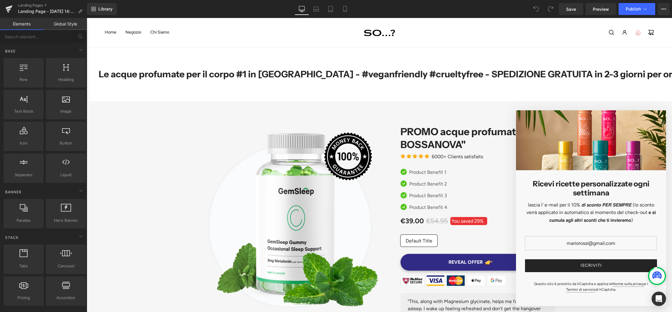
drag, startPoint x: 374, startPoint y: 97, endPoint x: 403, endPoint y: 117, distance: 34.6
click at [374, 97] on div "Le acque profumate per il corpo #1 in [GEOGRAPHIC_DATA] - #veganfriendly #cruel…" at bounding box center [379, 74] width 585 height 54
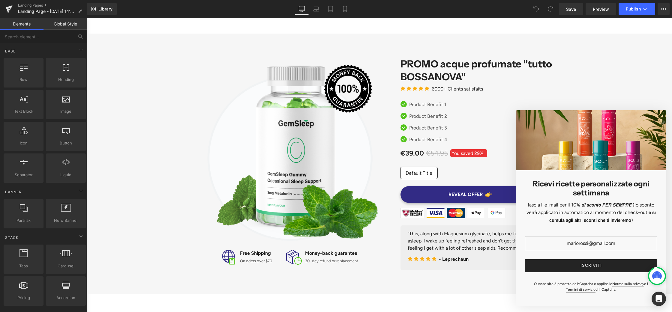
scroll to position [67, 0]
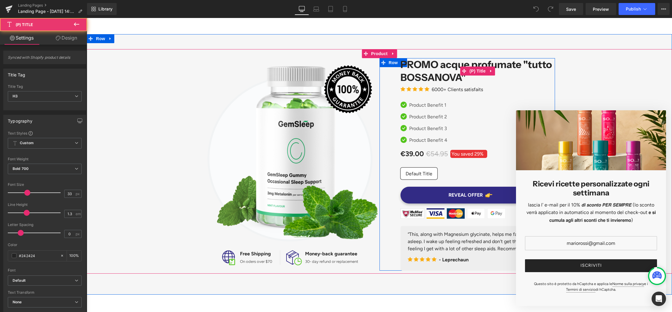
click at [446, 64] on link "PROMO acque profumate "tutto BOSSANOVA"" at bounding box center [477, 71] width 154 height 26
click at [455, 77] on link "PROMO acque profumate "tutto BOSSANOVA"" at bounding box center [477, 71] width 154 height 26
click at [412, 66] on link "PROMO acque profumate "tutto BOSSANOVA"" at bounding box center [477, 71] width 154 height 26
click at [481, 71] on span "(P) Title" at bounding box center [477, 71] width 19 height 9
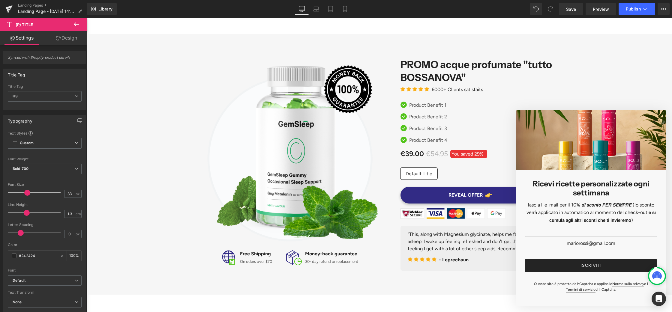
click at [77, 24] on icon at bounding box center [76, 24] width 5 height 4
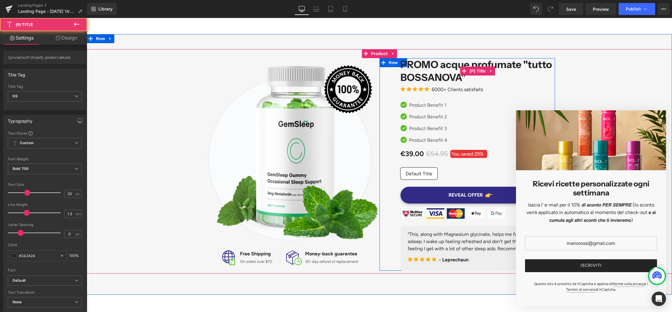
click at [448, 75] on link "PROMO acque profumate "tutto BOSSANOVA"" at bounding box center [477, 71] width 154 height 26
click at [490, 70] on icon at bounding box center [491, 71] width 4 height 4
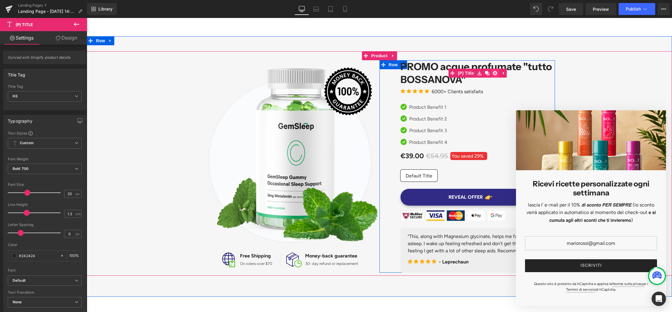
click at [494, 73] on icon at bounding box center [495, 73] width 4 height 4
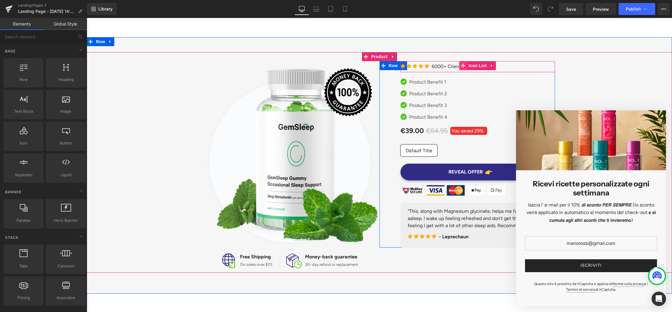
click at [462, 64] on icon at bounding box center [463, 65] width 4 height 4
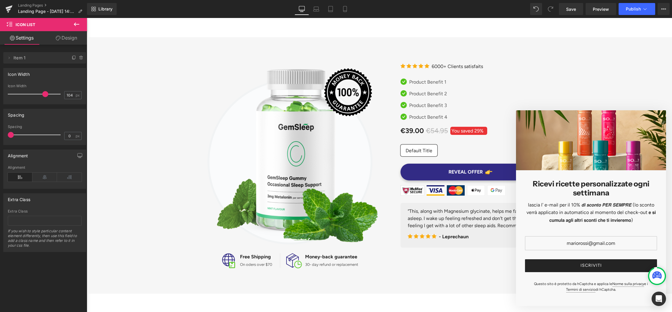
click at [76, 23] on icon at bounding box center [76, 24] width 7 height 7
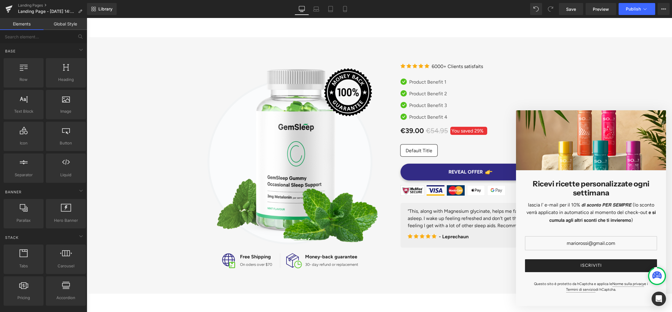
click at [71, 25] on link "Global Style" at bounding box center [64, 24] width 43 height 12
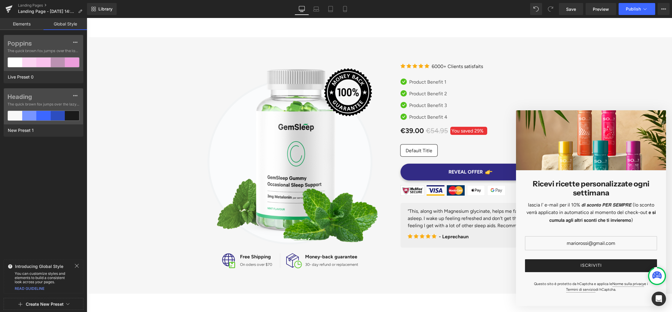
click at [19, 23] on link "Elements" at bounding box center [21, 24] width 43 height 12
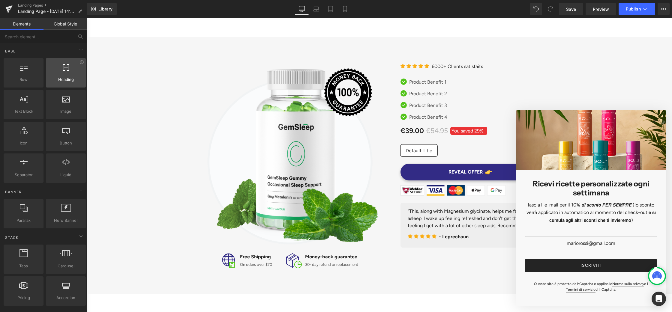
click at [72, 78] on span "Heading" at bounding box center [66, 79] width 36 height 6
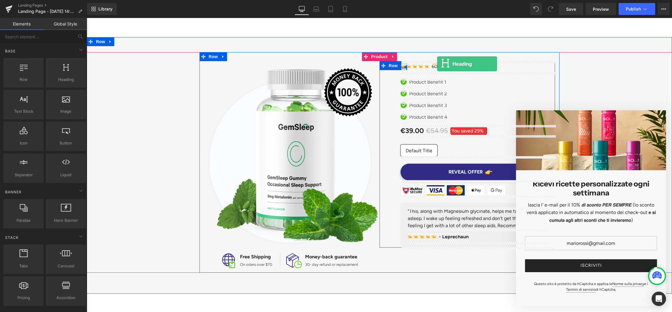
drag, startPoint x: 159, startPoint y: 96, endPoint x: 437, endPoint y: 64, distance: 279.9
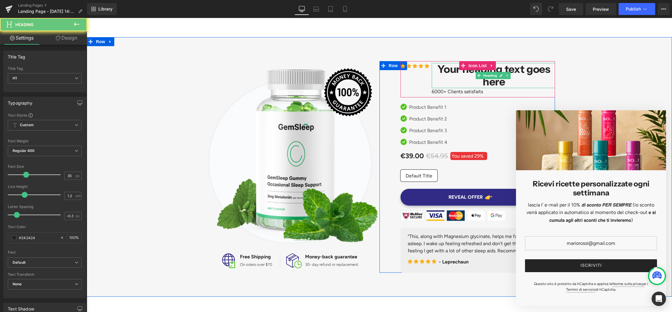
click at [456, 73] on h1 "Your heading text goes here" at bounding box center [494, 75] width 122 height 25
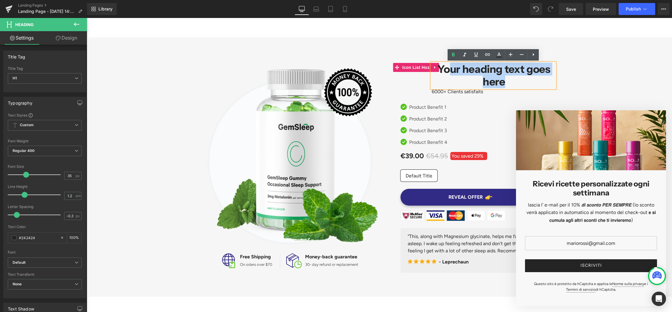
drag, startPoint x: 508, startPoint y: 81, endPoint x: 428, endPoint y: 71, distance: 81.0
click at [428, 71] on li "Icon Icon Icon Icon Icon Icon List Hoz Your heading text goes here Heading 6000…" at bounding box center [477, 79] width 154 height 32
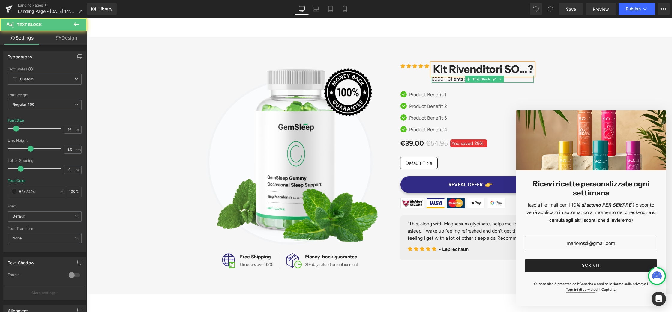
click at [445, 80] on p "6000+ Clients satisfaits" at bounding box center [483, 79] width 102 height 7
drag, startPoint x: 483, startPoint y: 79, endPoint x: 430, endPoint y: 77, distance: 53.1
click at [432, 77] on div "6000+ Clients satisfaits" at bounding box center [483, 79] width 102 height 7
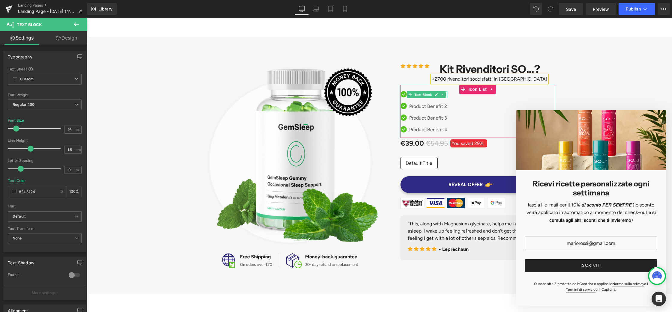
click at [431, 96] on span "Text Block" at bounding box center [423, 94] width 20 height 7
click at [419, 94] on span "Text Block" at bounding box center [423, 94] width 20 height 7
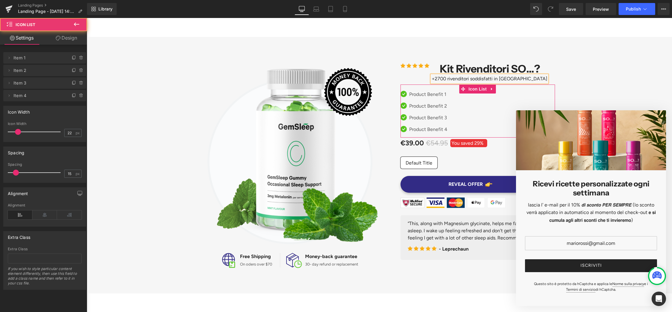
scroll to position [67, 0]
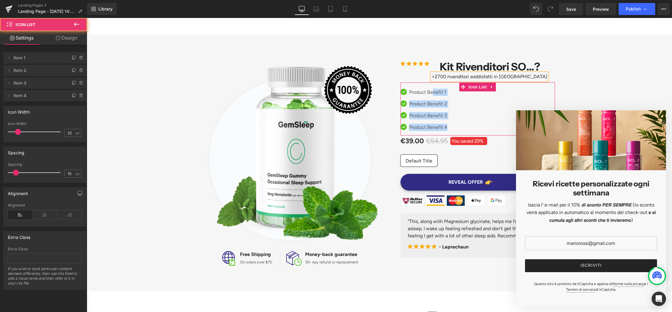
drag, startPoint x: 451, startPoint y: 94, endPoint x: 434, endPoint y: 92, distance: 17.2
click at [434, 92] on div "Icon Product Benefit 1 Text Block Icon Product Benefit 2 Text Block Icon Produc…" at bounding box center [477, 112] width 154 height 47
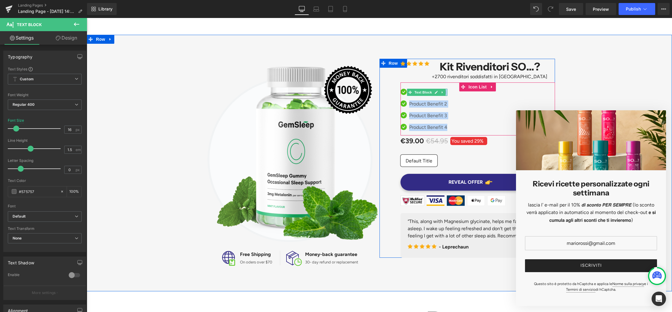
click at [434, 92] on div "Product Benefit 1 Text Block" at bounding box center [427, 92] width 40 height 7
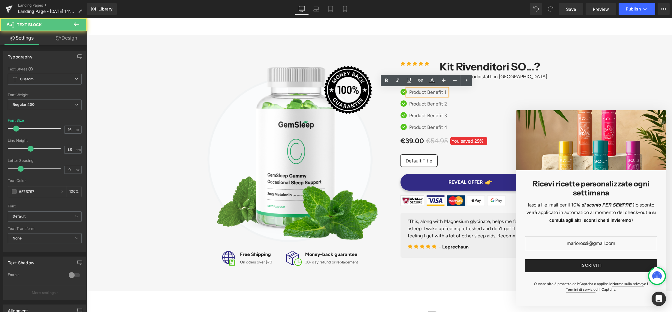
click at [426, 92] on p "Product Benefit 1" at bounding box center [428, 92] width 38 height 7
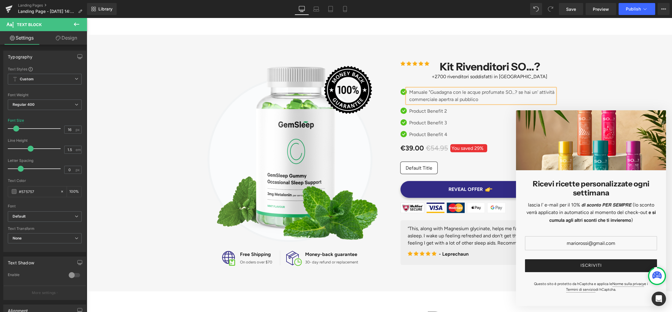
click at [465, 99] on p "Manuale "Guadagna con le acque profumate SO...? se hai un' attività commerciale…" at bounding box center [482, 96] width 146 height 14
click at [492, 98] on p "Manuale "Guadagna con le acque profumate SO...? se hai un' attività commerciale…" at bounding box center [482, 96] width 146 height 14
click at [433, 112] on p "Product Benefit 2" at bounding box center [482, 111] width 146 height 7
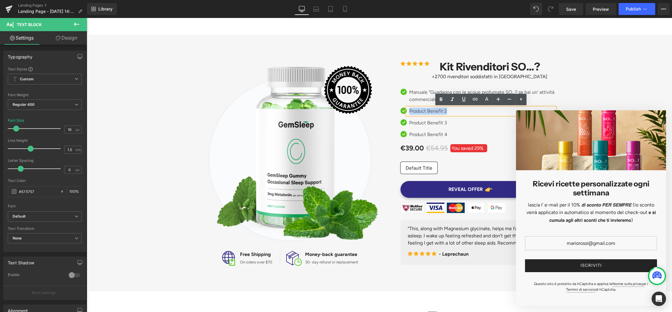
drag, startPoint x: 448, startPoint y: 111, endPoint x: 409, endPoint y: 111, distance: 38.4
click at [409, 111] on p "Product Benefit 2" at bounding box center [482, 111] width 146 height 7
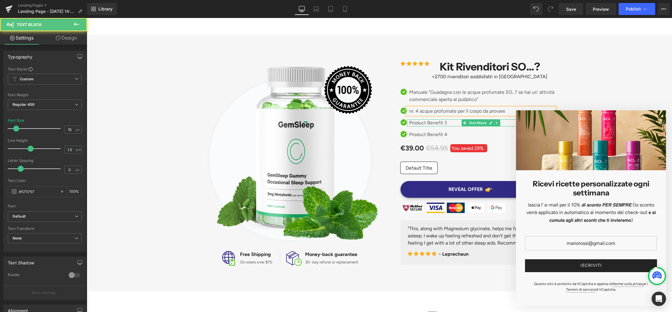
click at [436, 123] on p "Product Benefit 3" at bounding box center [482, 122] width 146 height 7
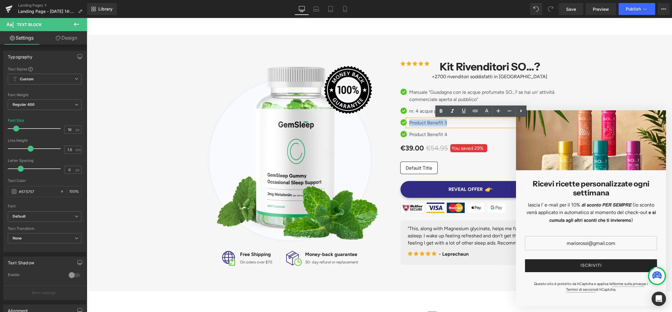
drag, startPoint x: 448, startPoint y: 123, endPoint x: 409, endPoint y: 122, distance: 39.3
click at [409, 122] on div "Product Benefit 3" at bounding box center [481, 122] width 148 height 7
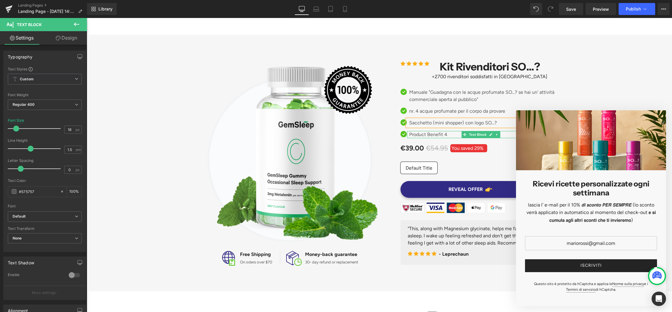
click at [430, 134] on p "Product Benefit 4" at bounding box center [482, 134] width 146 height 7
drag, startPoint x: 448, startPoint y: 134, endPoint x: 410, endPoint y: 135, distance: 38.1
click at [410, 135] on p "Product Benefit 4" at bounding box center [482, 134] width 146 height 7
click at [508, 110] on p "nr. 4 acque profumate per il corpo da provare" at bounding box center [482, 111] width 146 height 7
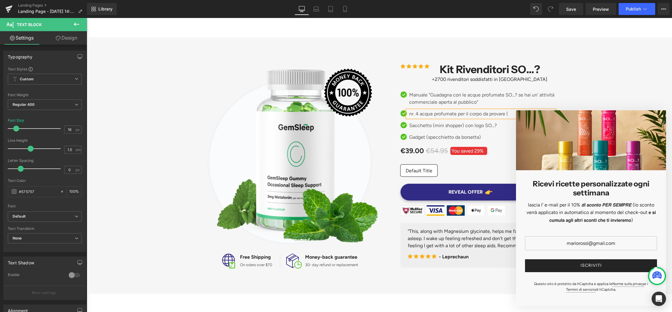
scroll to position [66, 0]
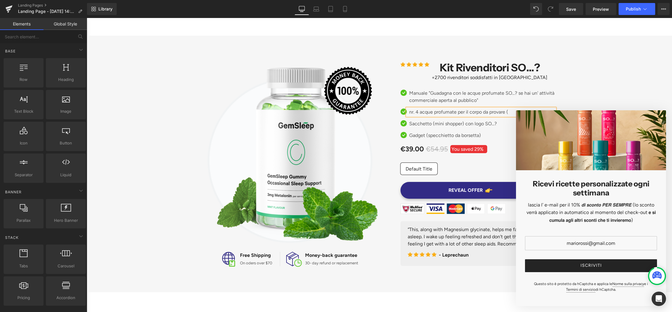
drag, startPoint x: 614, startPoint y: 124, endPoint x: 606, endPoint y: 143, distance: 21.1
click at [608, 165] on div at bounding box center [591, 140] width 150 height 60
click at [606, 112] on div at bounding box center [591, 140] width 150 height 60
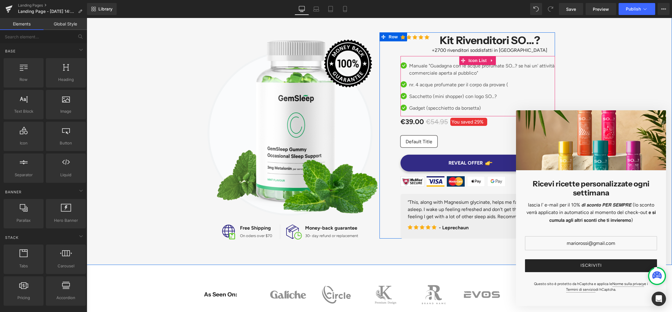
scroll to position [96, 0]
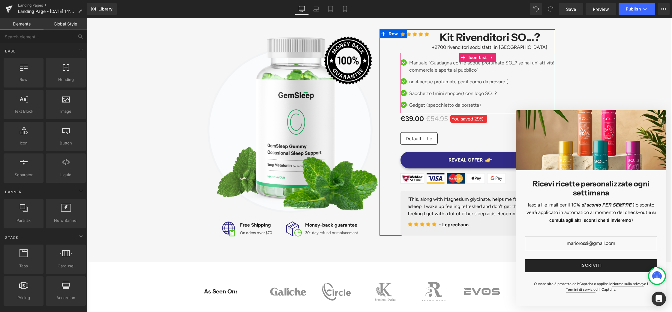
click at [515, 81] on p "nr. 4 acque profumate per il corpo da provare (" at bounding box center [482, 81] width 146 height 7
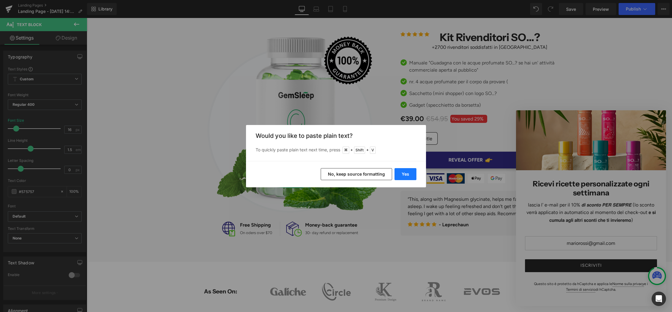
click at [408, 173] on button "Yes" at bounding box center [405, 174] width 22 height 12
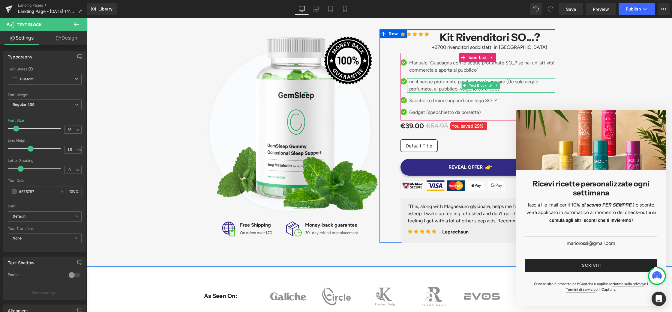
click at [508, 82] on p "nr. 4 acque profumate per il corpo da provare ((le sole acque profumate, al pub…" at bounding box center [482, 85] width 146 height 14
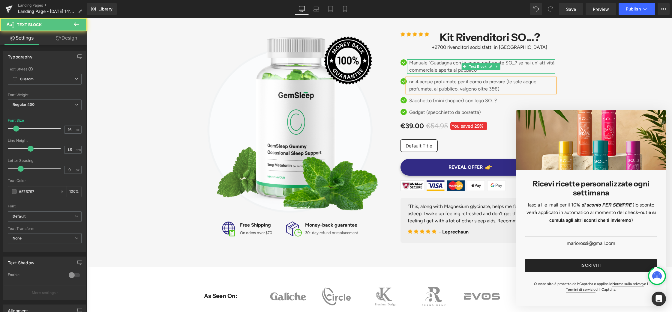
click at [498, 71] on p "Manuale "Guadagna con le acque profumate SO...? se hai un' attività commerciale…" at bounding box center [482, 66] width 146 height 14
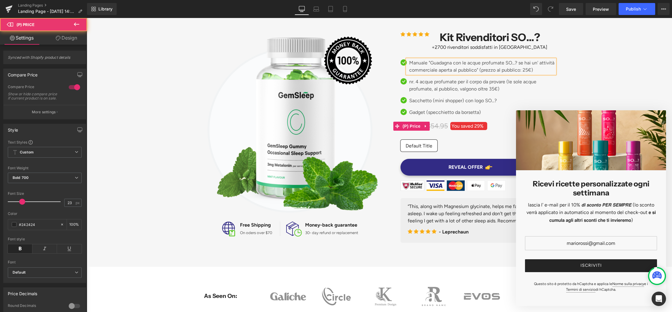
click at [472, 126] on span "You saved" at bounding box center [462, 126] width 22 height 6
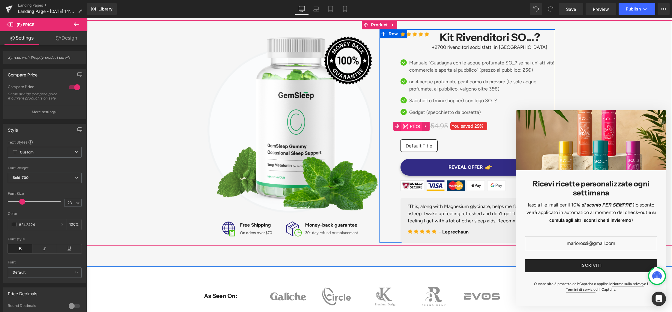
click at [415, 126] on span "(P) Price" at bounding box center [411, 126] width 21 height 9
click at [436, 124] on span "€54.95" at bounding box center [437, 126] width 22 height 11
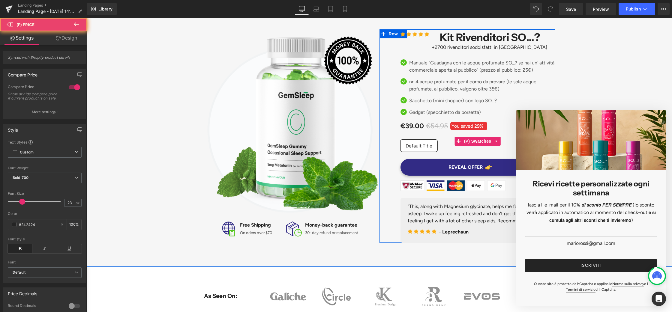
click at [448, 134] on div "Default Title" at bounding box center [477, 141] width 154 height 21
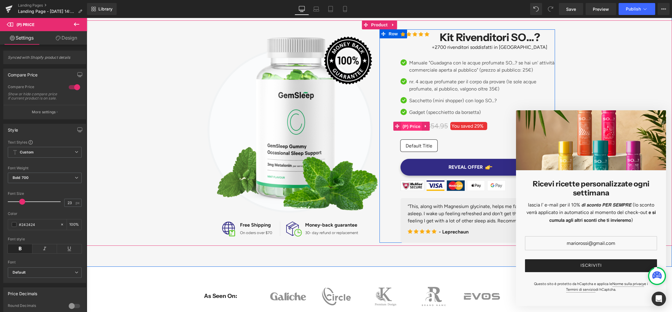
click at [414, 125] on span "(P) Price" at bounding box center [411, 126] width 21 height 9
click at [410, 125] on span "(P) Price" at bounding box center [411, 126] width 21 height 9
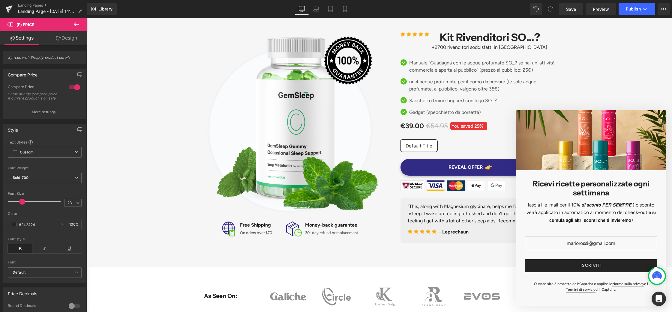
click at [77, 24] on icon at bounding box center [76, 24] width 5 height 4
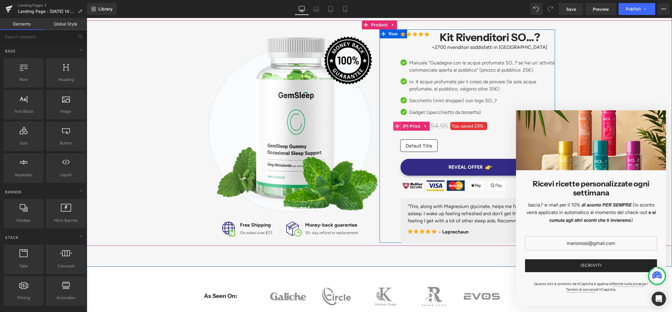
click at [396, 126] on icon at bounding box center [397, 126] width 4 height 4
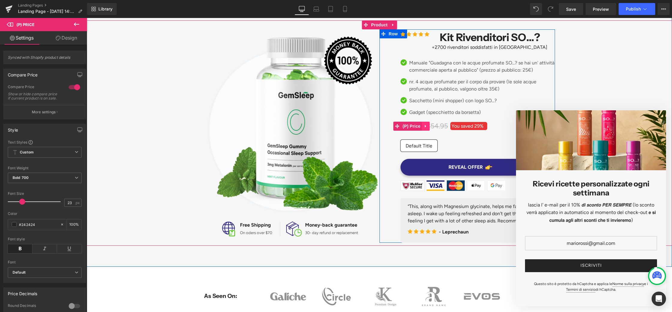
click at [426, 125] on icon at bounding box center [426, 126] width 4 height 4
click at [414, 125] on icon at bounding box center [414, 126] width 4 height 4
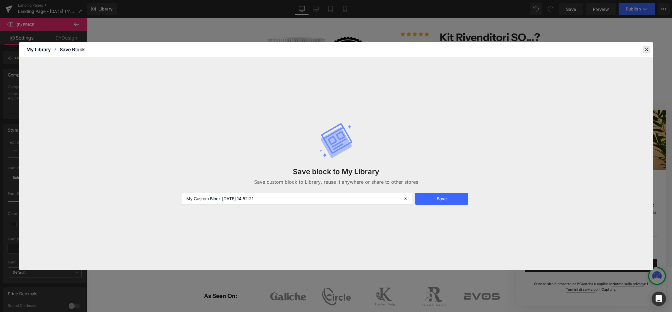
click at [648, 47] on icon at bounding box center [646, 49] width 5 height 5
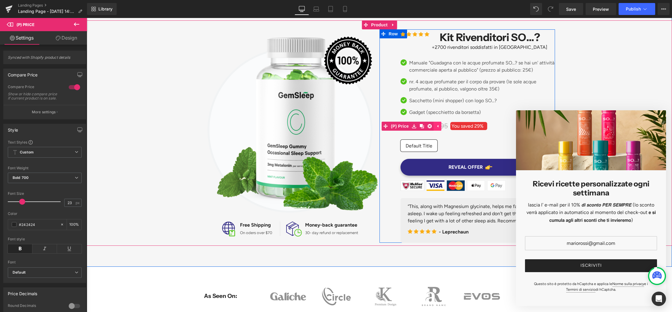
click at [438, 125] on icon at bounding box center [438, 126] width 4 height 4
click at [425, 128] on icon at bounding box center [426, 126] width 4 height 4
click at [401, 125] on link "(P) Price" at bounding box center [396, 126] width 29 height 9
click at [426, 125] on icon at bounding box center [426, 126] width 4 height 4
click at [460, 124] on span "You saved" at bounding box center [462, 126] width 22 height 6
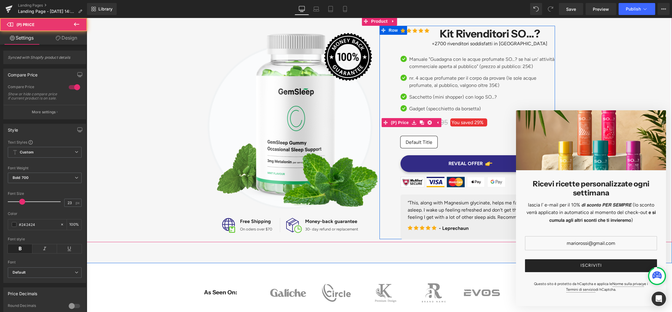
click at [484, 123] on span "29%" at bounding box center [478, 123] width 9 height 6
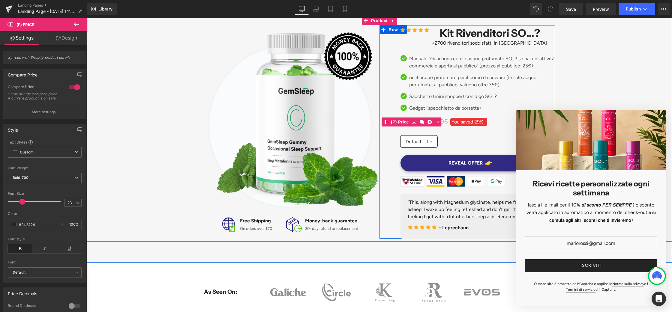
click at [486, 124] on span at bounding box center [485, 122] width 1 height 6
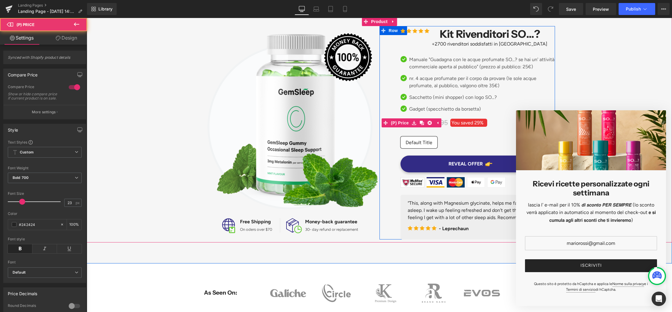
scroll to position [98, 0]
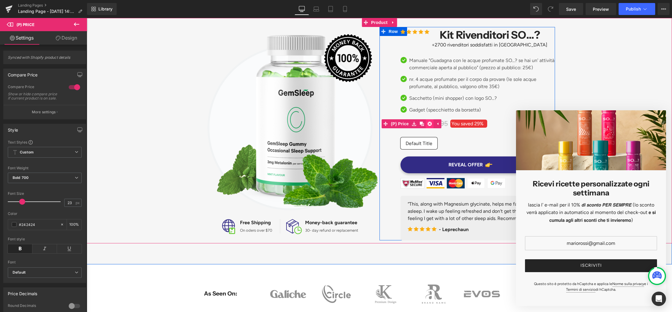
click at [430, 124] on icon at bounding box center [430, 124] width 4 height 4
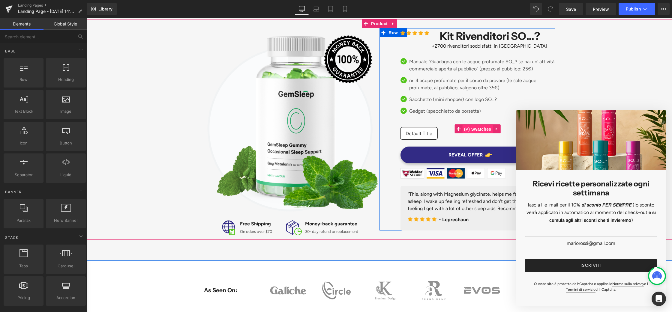
click at [468, 127] on span "(P) Swatches" at bounding box center [478, 129] width 30 height 9
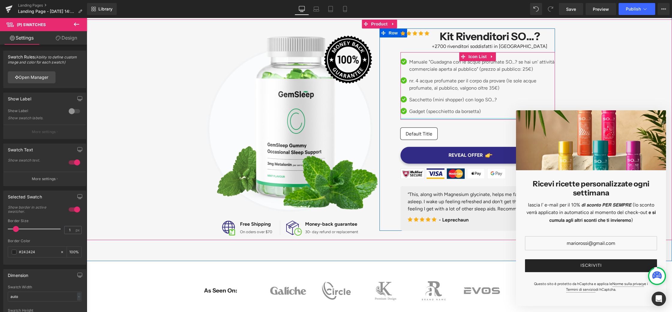
scroll to position [99, 0]
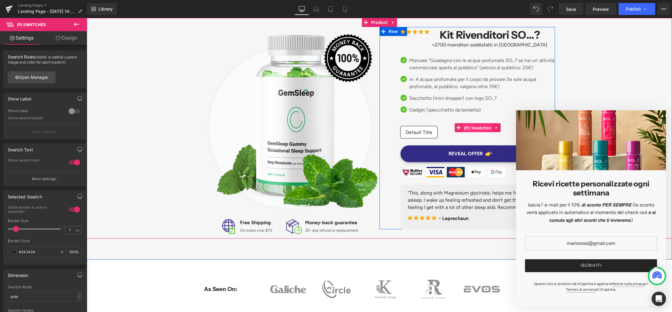
click at [474, 127] on span "(P) Swatches" at bounding box center [478, 128] width 30 height 9
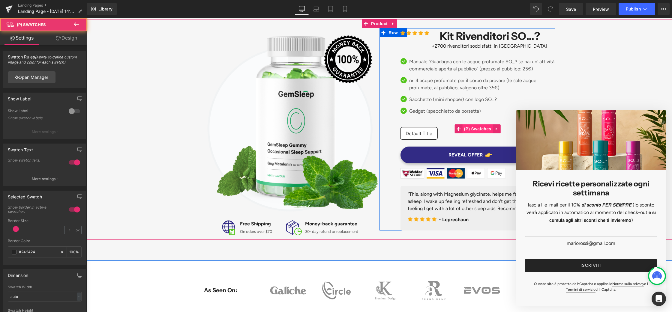
scroll to position [97, 0]
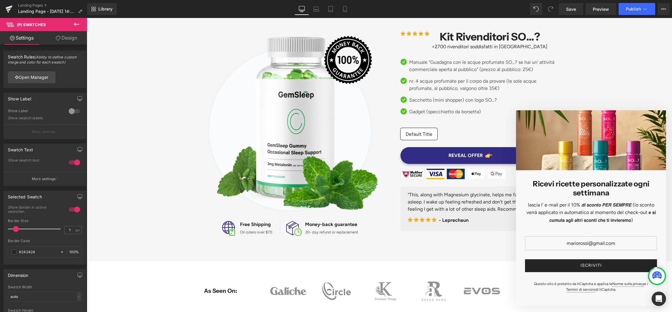
click at [76, 22] on icon at bounding box center [76, 24] width 7 height 7
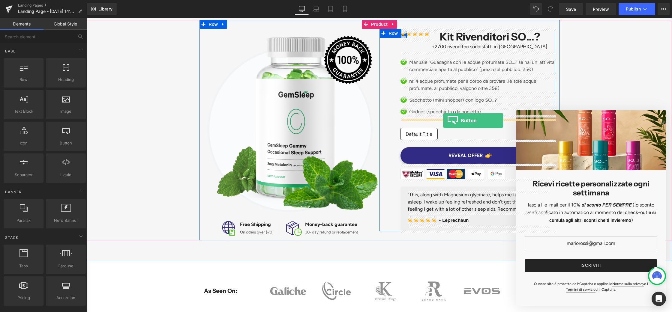
drag, startPoint x: 140, startPoint y: 161, endPoint x: 443, endPoint y: 121, distance: 305.7
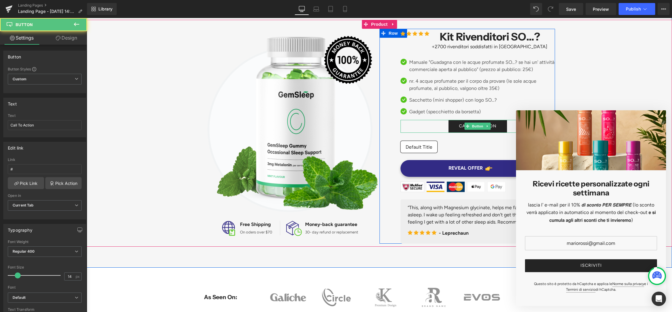
click at [455, 126] on link "Call To Action" at bounding box center [477, 126] width 58 height 13
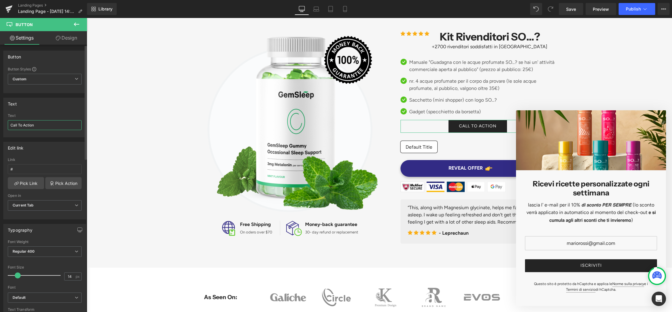
scroll to position [0, 0]
drag, startPoint x: 39, startPoint y: 126, endPoint x: 0, endPoint y: 122, distance: 39.6
click at [0, 122] on div "Text Call To Action Text Call To Action" at bounding box center [45, 115] width 90 height 44
type input "27 €"
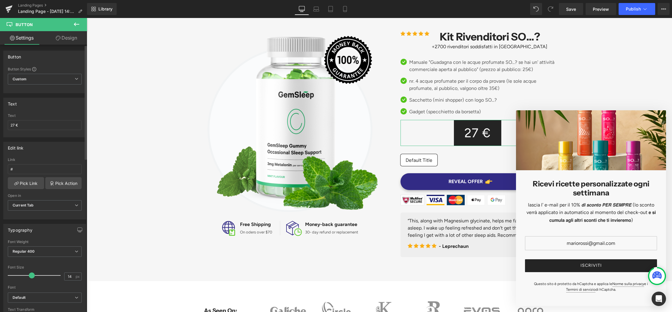
drag, startPoint x: 15, startPoint y: 276, endPoint x: 28, endPoint y: 275, distance: 13.2
click at [29, 275] on span at bounding box center [32, 276] width 6 height 6
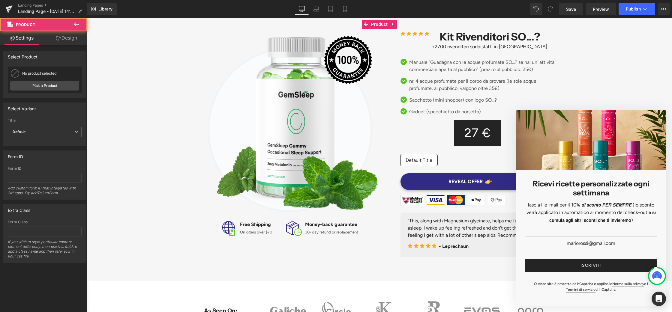
click at [106, 191] on div "Image Image Free Shipping Text Block On oders over $70 Text Block Icon List Ima…" at bounding box center [379, 140] width 585 height 241
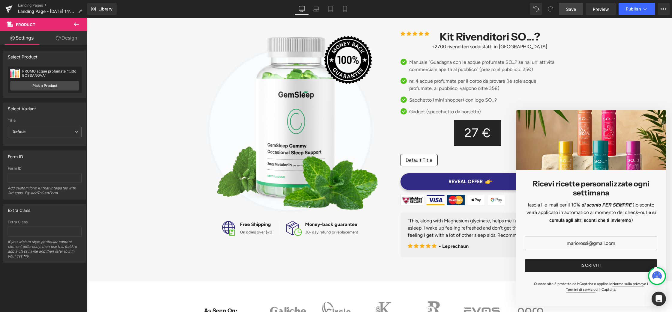
click at [570, 9] on span "Save" at bounding box center [571, 9] width 10 height 6
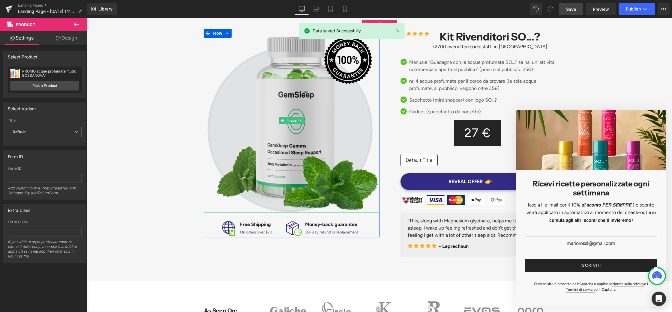
click at [312, 88] on img at bounding box center [291, 121] width 175 height 184
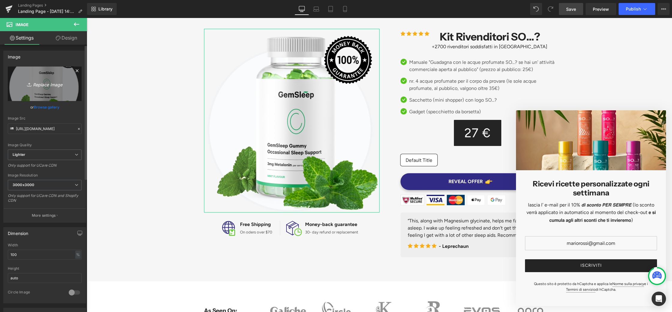
click at [41, 85] on icon "Replace Image" at bounding box center [45, 83] width 48 height 7
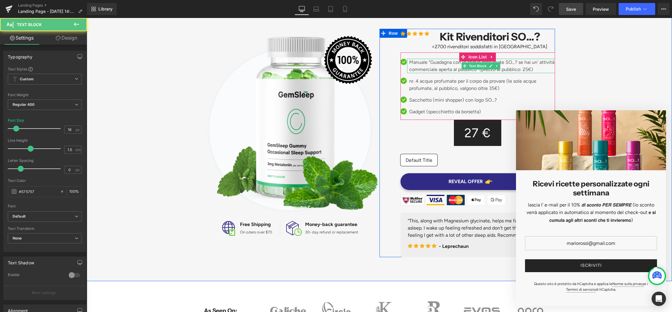
click at [541, 71] on p "Manuale "Guadagna con le acque profumate SO...? se hai un' attività commerciale…" at bounding box center [482, 66] width 146 height 14
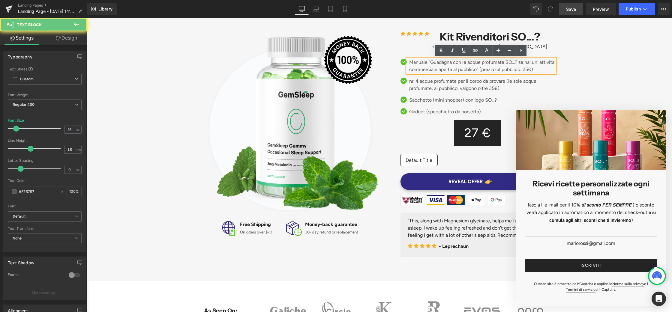
click at [541, 71] on p "Manuale "Guadagna con le acque profumate SO...? se hai un' attività commerciale…" at bounding box center [482, 66] width 146 height 14
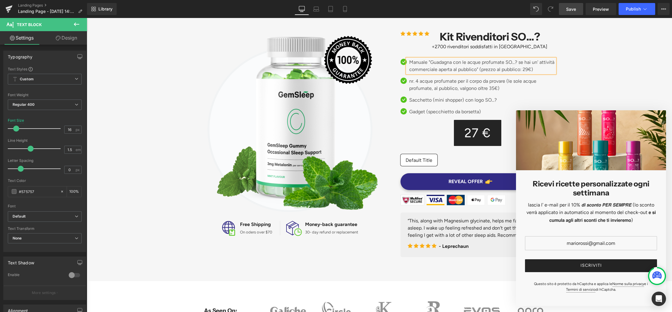
scroll to position [97, 0]
click at [414, 112] on p "Gadget (specchietto da borsetta)" at bounding box center [482, 111] width 146 height 7
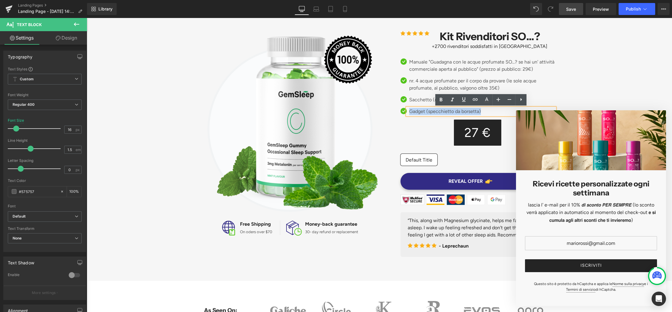
drag, startPoint x: 409, startPoint y: 112, endPoint x: 481, endPoint y: 112, distance: 72.6
click at [481, 112] on div "Gadget (specchietto da borsetta)" at bounding box center [481, 111] width 148 height 7
copy p "Gadget (specchietto da borsetta)"
click at [87, 18] on div at bounding box center [87, 18] width 0 height 0
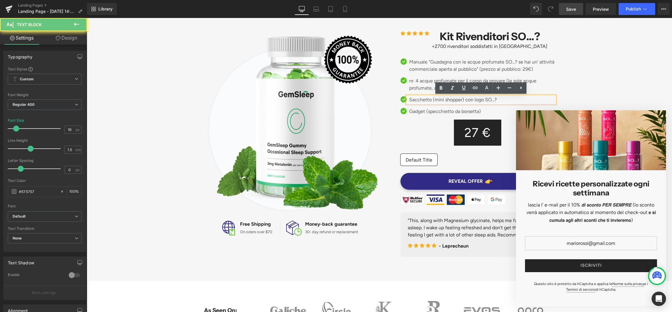
click at [413, 101] on p "Sacchetto (mini shopper) con logo SO...?" at bounding box center [482, 99] width 146 height 7
drag, startPoint x: 409, startPoint y: 100, endPoint x: 500, endPoint y: 98, distance: 90.6
click at [500, 98] on p "Sacchetto (mini shopper) con logo SO...?" at bounding box center [482, 99] width 146 height 7
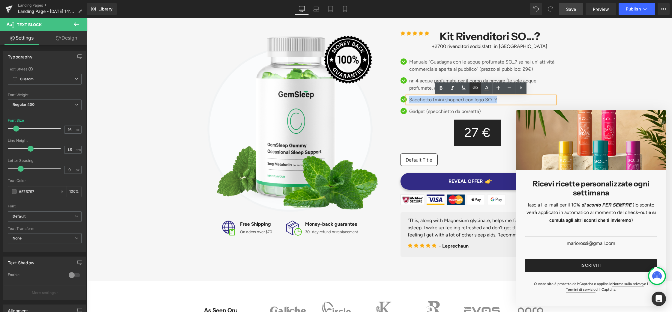
copy p "Sacchetto (mini shopper) con logo SO...?"
click at [412, 100] on p "Sacchetto (mini shopper) con logo SO...?" at bounding box center [482, 99] width 146 height 7
click at [87, 18] on div at bounding box center [87, 18] width 0 height 0
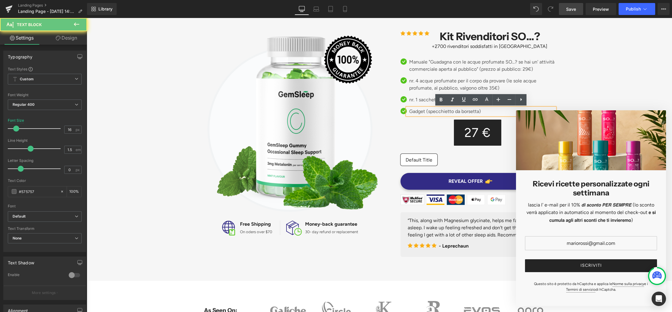
click at [410, 113] on p "Gadget (specchietto da borsetta)" at bounding box center [482, 111] width 146 height 7
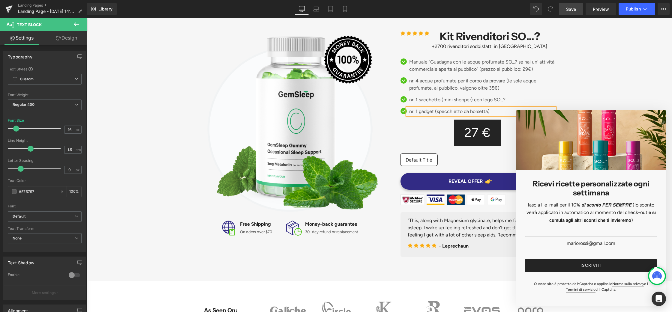
click at [583, 82] on div "Image Image Free Shipping Text Block On oders over $70 Text Block Icon List Ima…" at bounding box center [379, 139] width 585 height 241
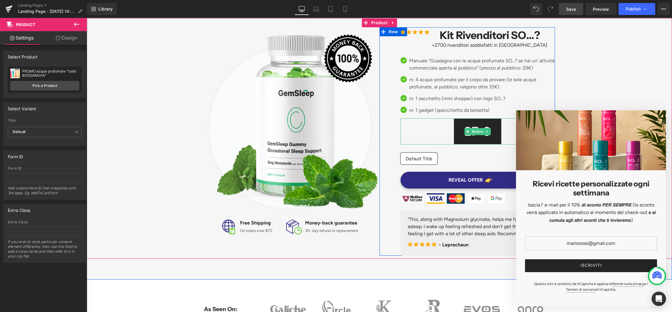
scroll to position [97, 0]
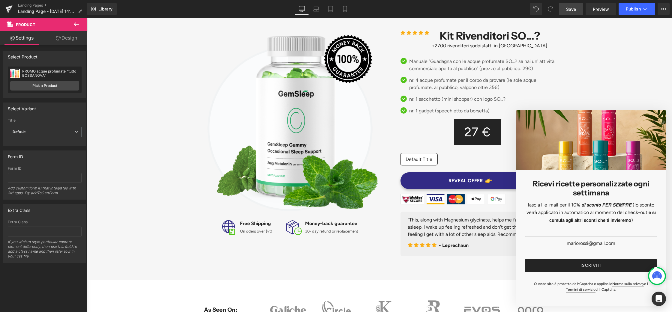
drag, startPoint x: 572, startPoint y: 12, endPoint x: 435, endPoint y: 79, distance: 152.9
click at [572, 12] on link "Save" at bounding box center [571, 9] width 24 height 12
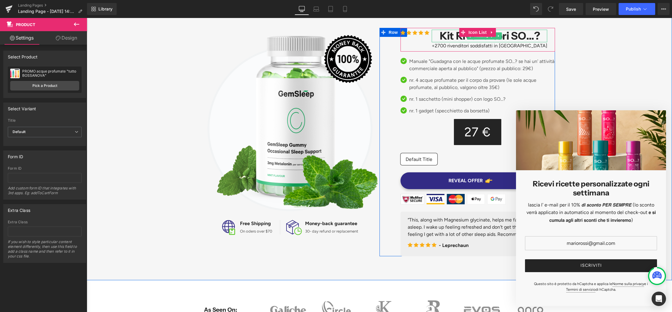
click at [454, 40] on h1 "Kit Rivenditori SO…?" at bounding box center [490, 36] width 114 height 13
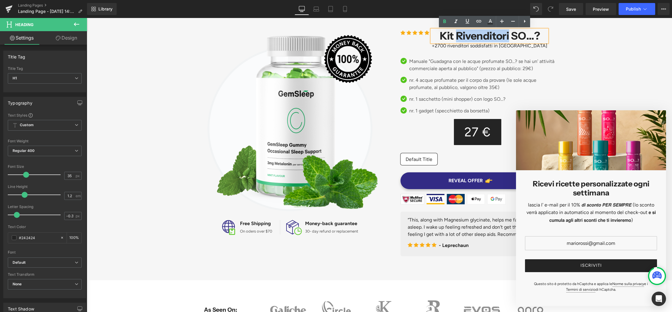
drag, startPoint x: 451, startPoint y: 37, endPoint x: 502, endPoint y: 36, distance: 50.7
click at [502, 36] on h1 "Kit Rivenditori SO…?" at bounding box center [490, 36] width 114 height 13
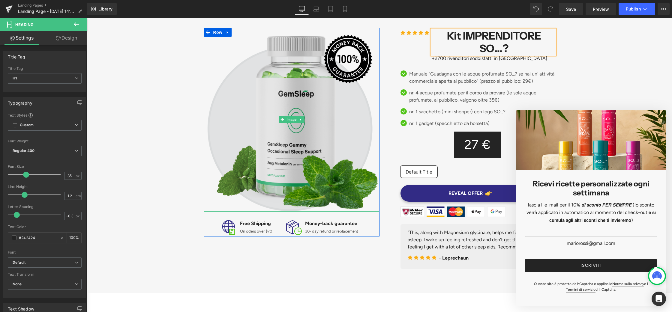
click at [343, 107] on img at bounding box center [291, 120] width 175 height 184
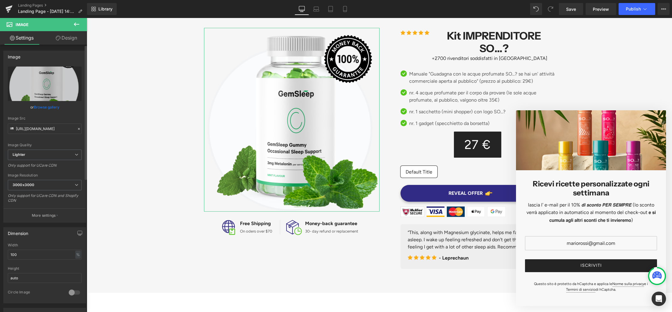
click at [48, 108] on link "Browse gallery" at bounding box center [46, 107] width 25 height 10
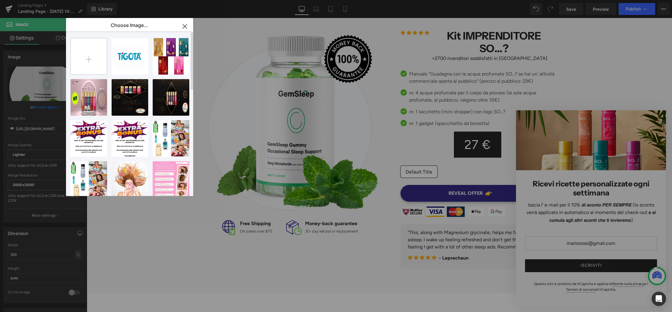
type input "C:\fakepath\ago offerta 27 (3000 x 3000 px).png"
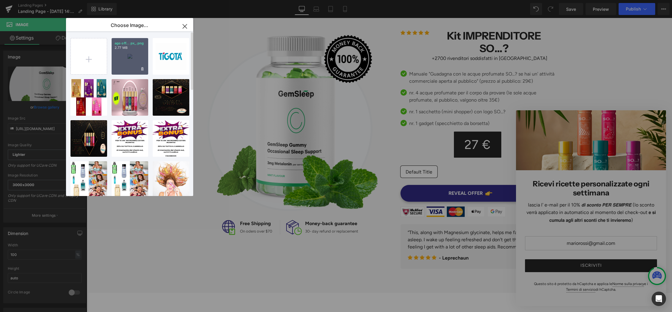
click at [131, 46] on p "2.77 MB" at bounding box center [130, 48] width 31 height 4
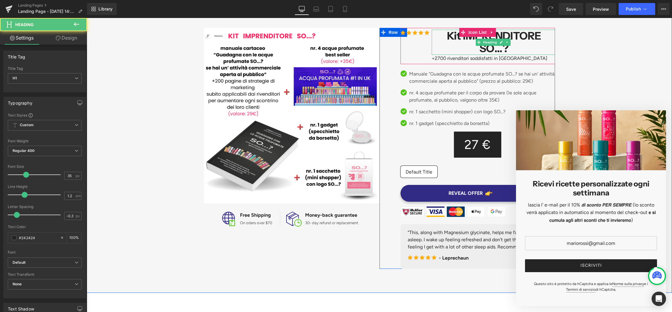
click at [457, 37] on h1 "Kit IMPRENDITORE SO…?" at bounding box center [494, 42] width 122 height 25
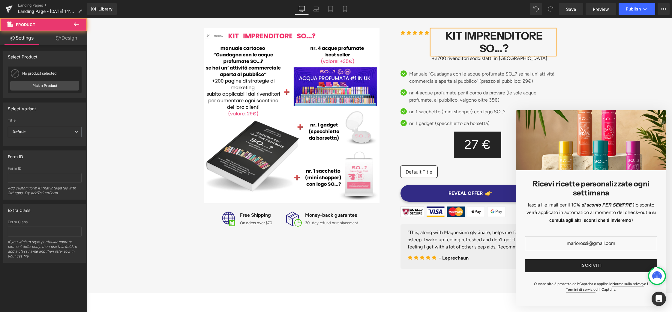
click at [585, 40] on div "Image Image Free Shipping Text Block On oders over $70 Text Block Icon List Ima…" at bounding box center [379, 145] width 585 height 253
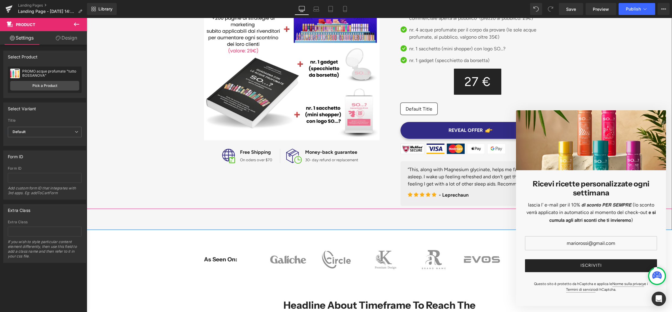
scroll to position [162, 0]
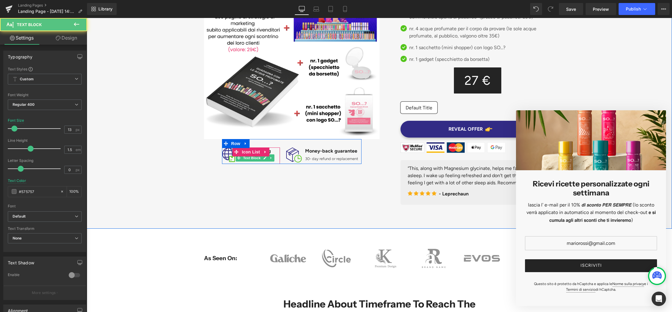
click at [256, 158] on div "On oders over $70 Text Block" at bounding box center [255, 158] width 34 height 7
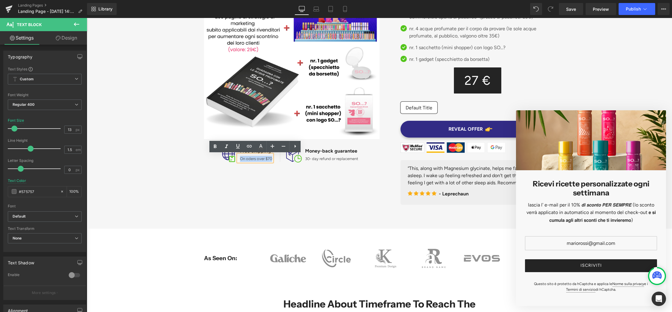
drag, startPoint x: 240, startPoint y: 159, endPoint x: 272, endPoint y: 158, distance: 31.5
click at [272, 158] on p "On oders over $70" at bounding box center [256, 159] width 32 height 6
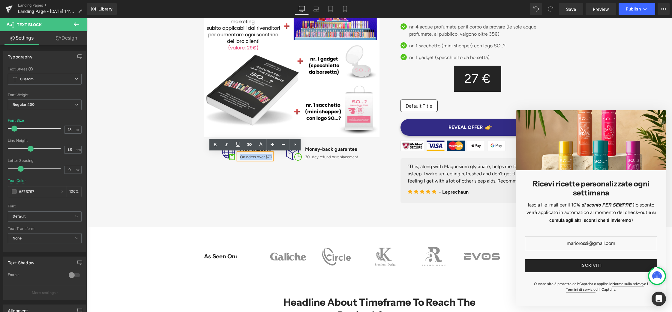
click at [291, 204] on div "Image Image Free Shipping Text Block On oders over $70 Text Block Icon List Ima…" at bounding box center [379, 79] width 360 height 253
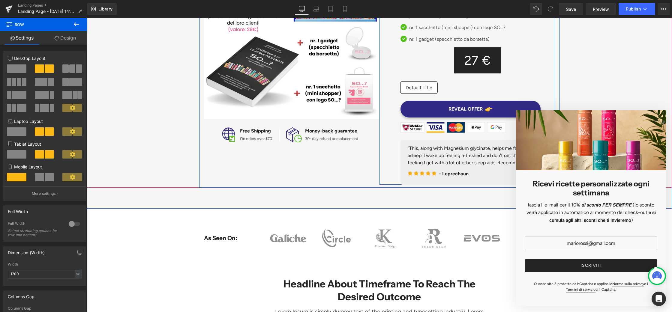
scroll to position [182, 0]
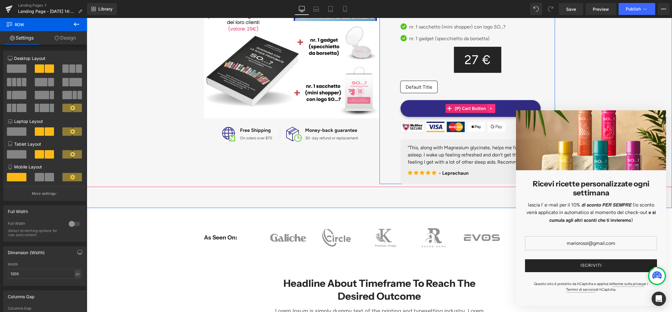
click at [492, 108] on icon at bounding box center [491, 108] width 4 height 4
click at [466, 109] on span "(P) Cart Button" at bounding box center [470, 108] width 34 height 9
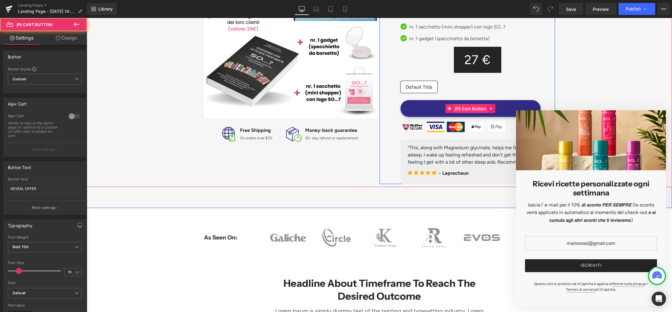
click at [457, 109] on span "(P) Cart Button" at bounding box center [470, 108] width 34 height 9
click at [492, 108] on icon at bounding box center [491, 108] width 4 height 4
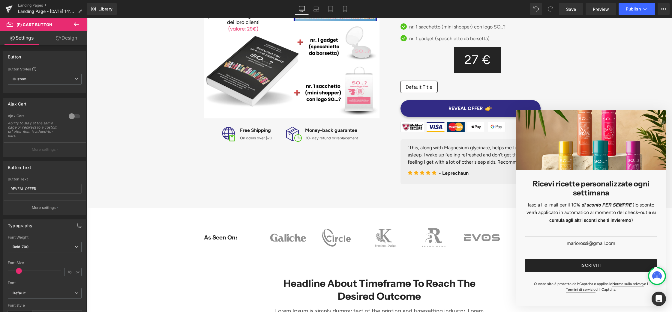
click at [69, 36] on link "Design" at bounding box center [66, 37] width 43 height 13
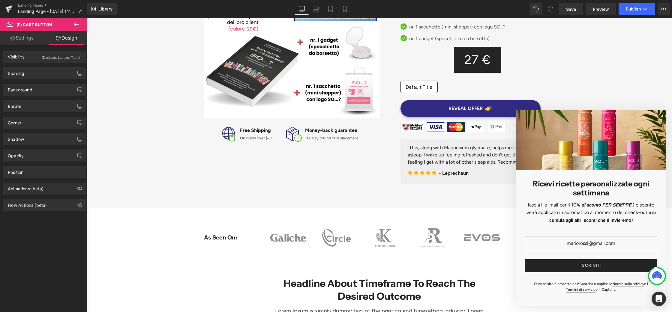
click at [30, 38] on link "Settings" at bounding box center [21, 37] width 43 height 13
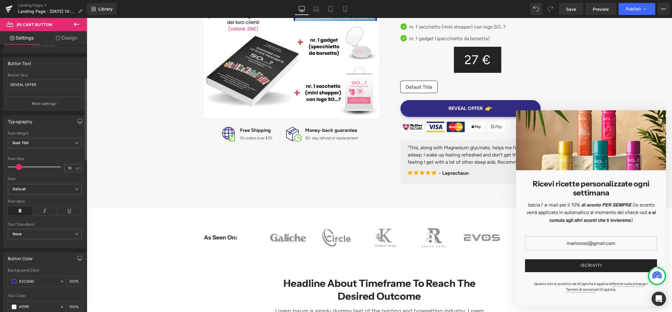
scroll to position [100, 0]
drag, startPoint x: 43, startPoint y: 89, endPoint x: 0, endPoint y: 89, distance: 42.6
click at [0, 89] on div "Button Text REVEAL OFFER Button Text REVEAL OFFER More settings" at bounding box center [45, 86] width 90 height 58
type input "ADERISCI ALL' OFFERTA"
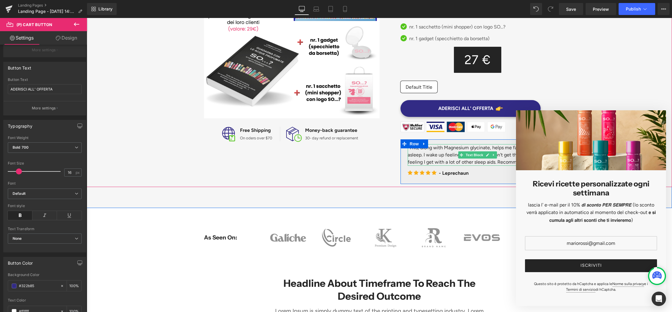
click at [433, 162] on p "“This, along with Magnesium glycinate, helps me fall and stay asleep. I wake up…" at bounding box center [478, 155] width 140 height 22
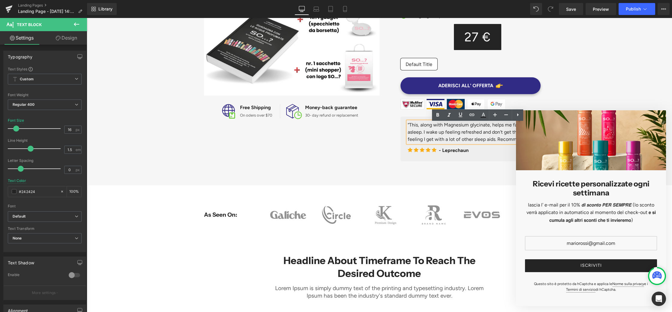
scroll to position [209, 0]
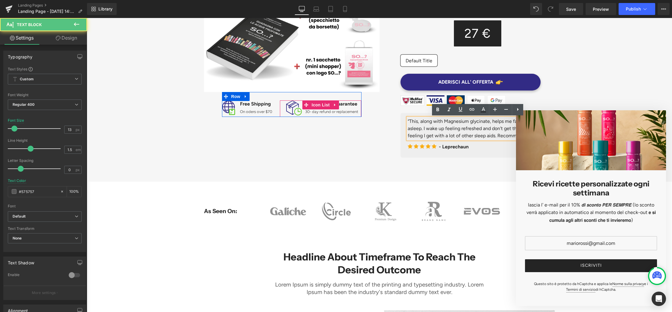
click at [338, 108] on div "Image Money-back guarantee Text Block 30- day refund or replacement Text Block …" at bounding box center [320, 108] width 81 height 16
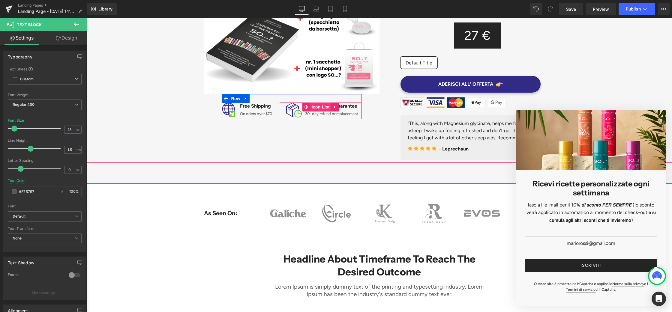
scroll to position [206, 0]
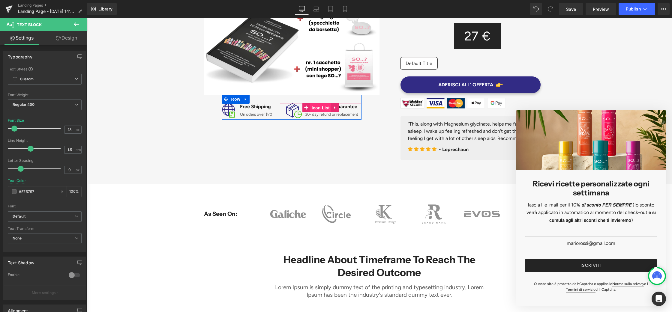
click at [319, 108] on span "Icon List" at bounding box center [320, 107] width 21 height 9
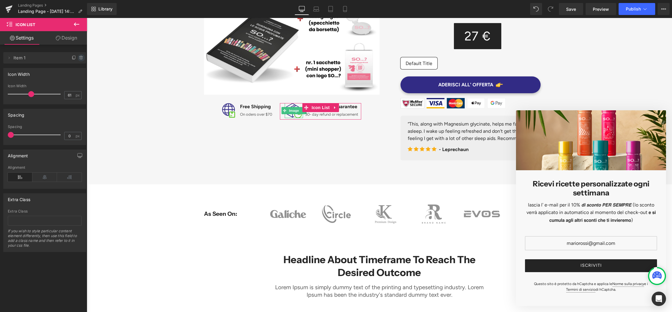
click at [79, 59] on icon at bounding box center [81, 57] width 5 height 5
click at [78, 59] on button "Delete" at bounding box center [74, 58] width 19 height 8
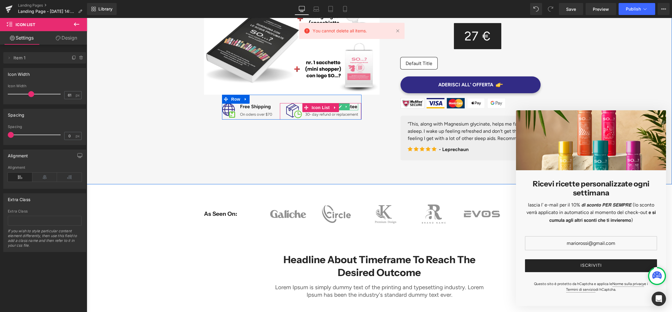
click at [340, 107] on icon at bounding box center [340, 106] width 3 height 3
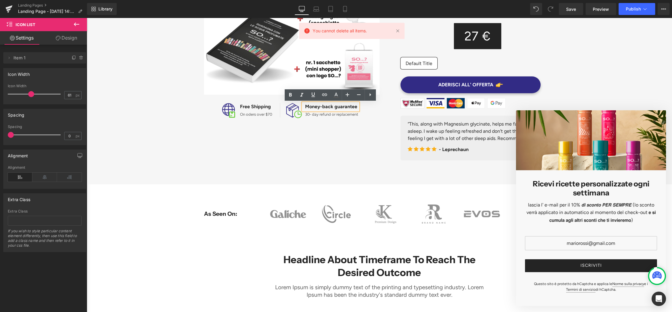
click at [352, 108] on p "Money-back guarantee" at bounding box center [331, 106] width 53 height 7
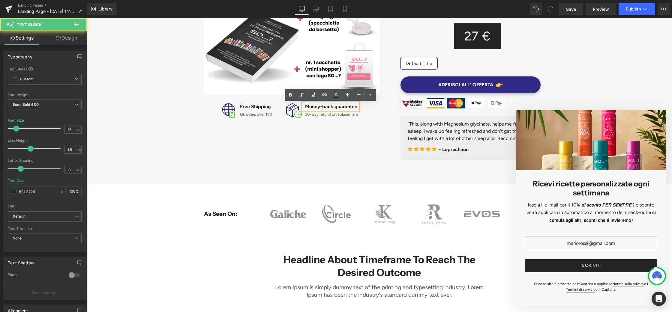
click at [342, 106] on p "Money-back guarantee" at bounding box center [331, 106] width 53 height 7
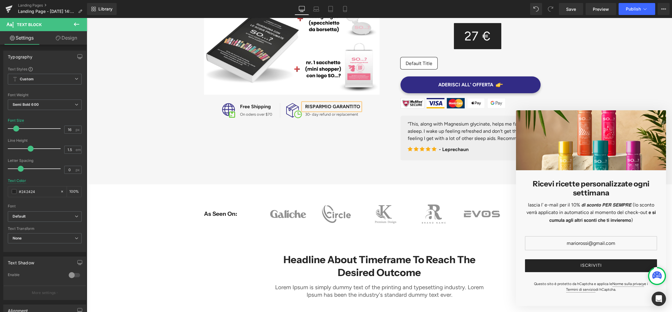
click at [360, 110] on div "RISPARMIO GARANTITO" at bounding box center [331, 106] width 57 height 7
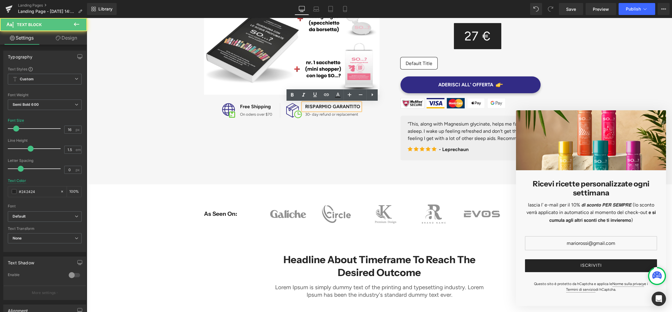
click at [358, 110] on p "RISPARMIO GARANTITO" at bounding box center [332, 106] width 55 height 7
click at [305, 110] on div "RISPARMIO GARANTITO" at bounding box center [331, 106] width 57 height 7
drag, startPoint x: 334, startPoint y: 113, endPoint x: 304, endPoint y: 113, distance: 29.1
click at [304, 110] on div "RISPARMIO GARANTITO" at bounding box center [331, 106] width 57 height 7
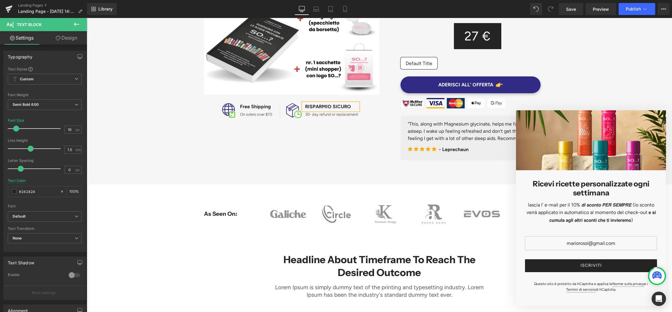
click at [354, 133] on div "Image Image Free Shipping Text Block On oders over $70 Text Block Icon List Ima…" at bounding box center [379, 36] width 360 height 253
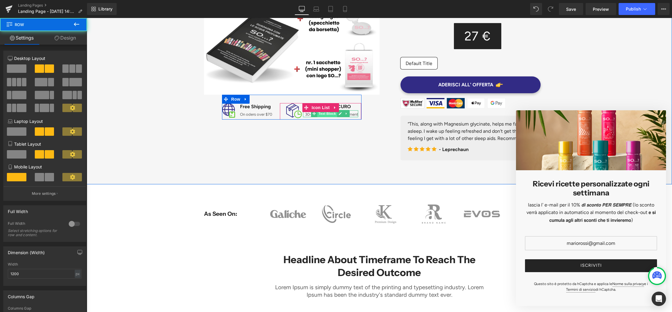
click at [332, 115] on span "Text Block" at bounding box center [327, 113] width 20 height 7
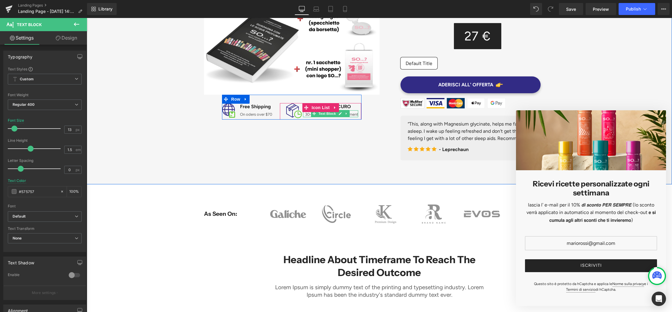
click at [354, 114] on p "30- day refund or replacement" at bounding box center [331, 115] width 53 height 6
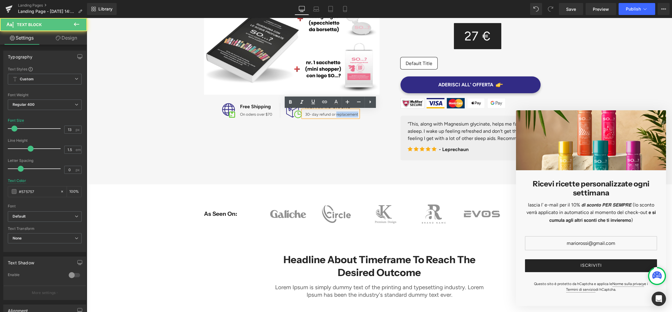
click at [354, 114] on p "30- day refund or replacement" at bounding box center [331, 115] width 53 height 6
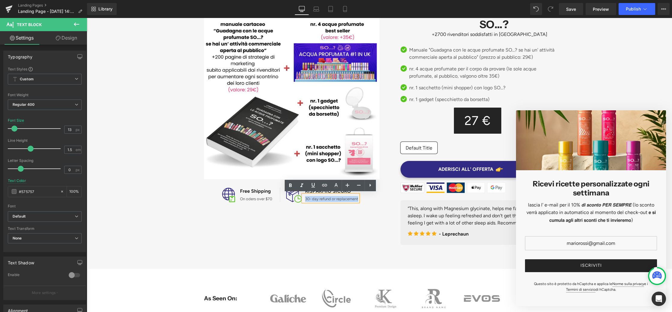
scroll to position [123, 0]
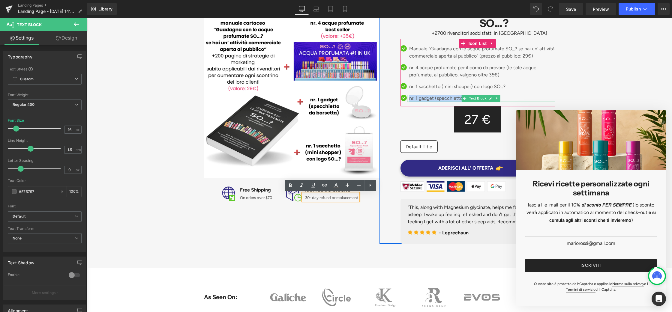
drag, startPoint x: 410, startPoint y: 99, endPoint x: 513, endPoint y: 97, distance: 103.5
click at [513, 97] on p "nr. 1 gadget (specchietto da borsetta)" at bounding box center [482, 98] width 146 height 7
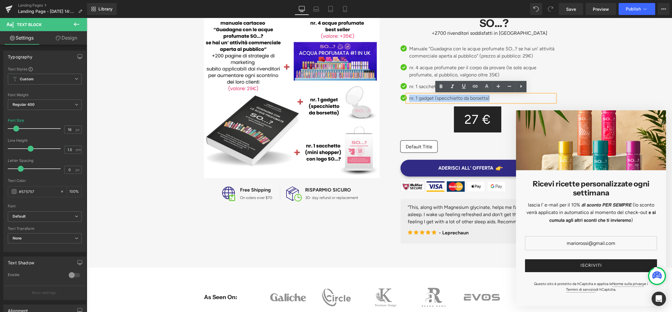
copy p "nr. 1 gadget (specchietto da borsetta)"
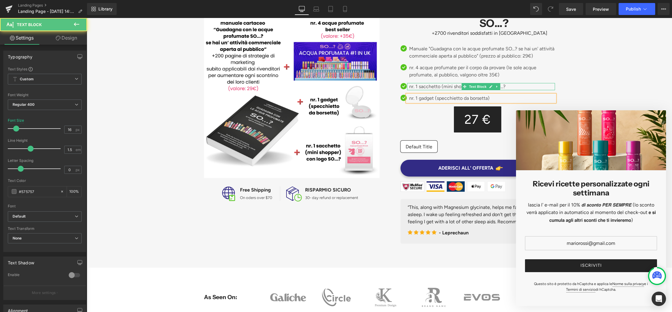
click at [410, 87] on p "nr. 1 sacchetto (mini shopper) con logo SO...?" at bounding box center [482, 86] width 146 height 7
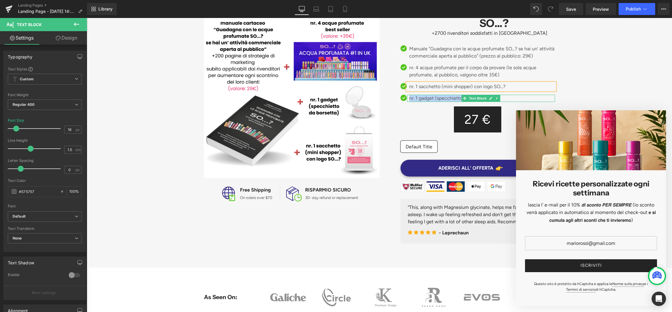
drag, startPoint x: 409, startPoint y: 99, endPoint x: 507, endPoint y: 98, distance: 98.1
click at [507, 98] on p "nr. 1 gadget (specchietto da borsetta)" at bounding box center [482, 98] width 146 height 7
copy p "nr. 1 gadget (specchietto da borsetta)"
click at [409, 86] on p "nr. 1 sacchetto (mini shopper) con logo SO...?" at bounding box center [482, 86] width 146 height 7
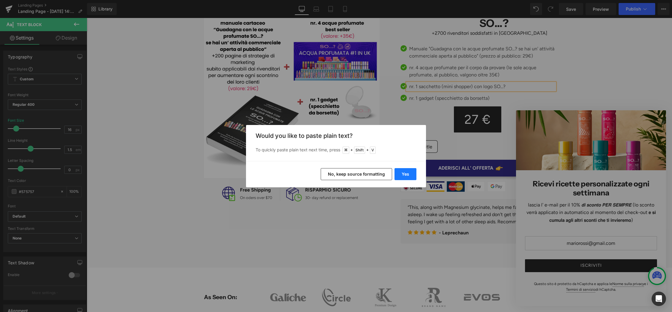
click at [403, 175] on button "Yes" at bounding box center [405, 174] width 22 height 12
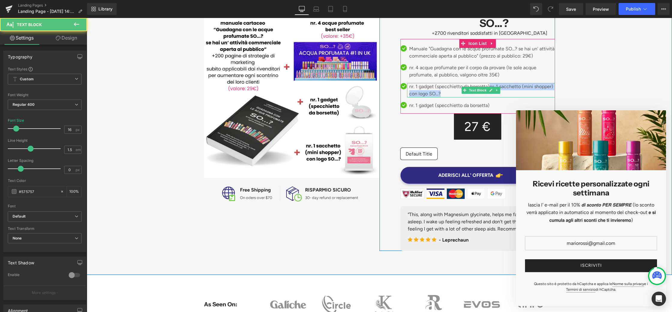
drag, startPoint x: 489, startPoint y: 86, endPoint x: 450, endPoint y: 93, distance: 39.3
click at [450, 93] on p "nr. 1 gadget (specchietto da borsetta)nr. 1 sacchetto (mini shopper) con logo S…" at bounding box center [482, 90] width 146 height 14
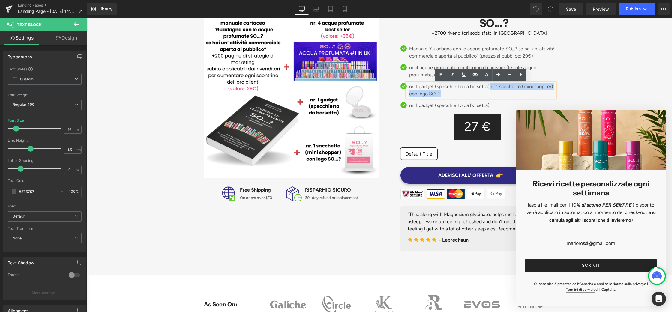
copy p "nr. 1 sacchetto (mini shopper) con logo SO...?"
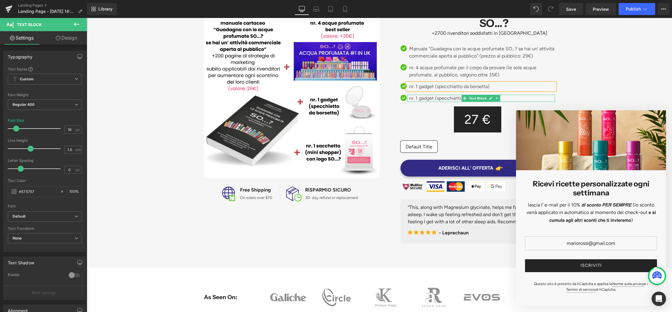
click at [431, 99] on p "nr. 1 gadget (specchietto da borsetta)" at bounding box center [482, 98] width 146 height 7
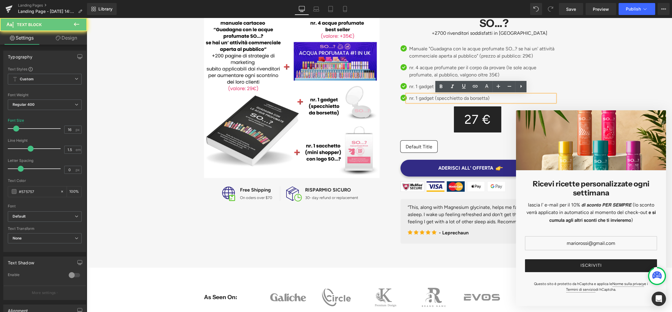
click at [418, 98] on p "nr. 1 gadget (specchietto da borsetta)" at bounding box center [482, 98] width 146 height 7
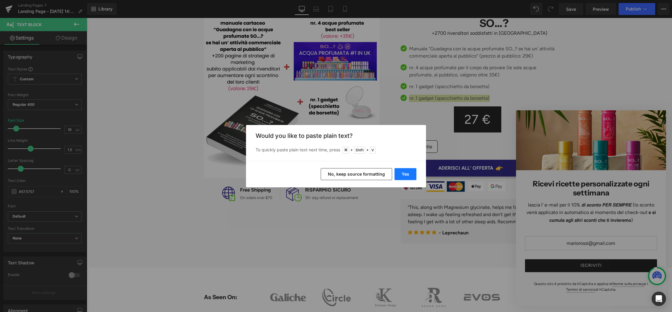
click at [410, 176] on button "Yes" at bounding box center [405, 174] width 22 height 12
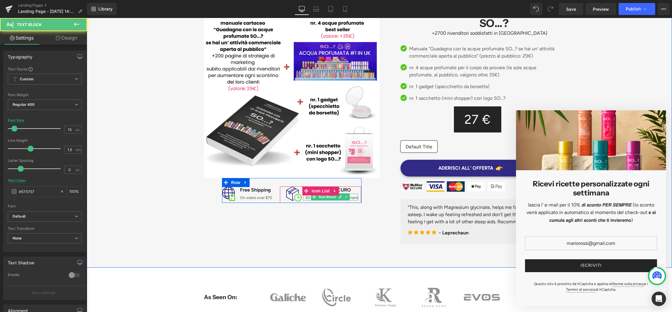
click at [355, 197] on p "30- day refund or replacement" at bounding box center [331, 198] width 53 height 6
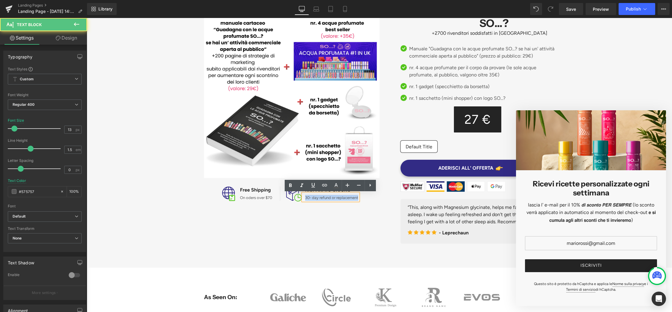
click at [355, 197] on p "30- day refund or replacement" at bounding box center [331, 198] width 53 height 6
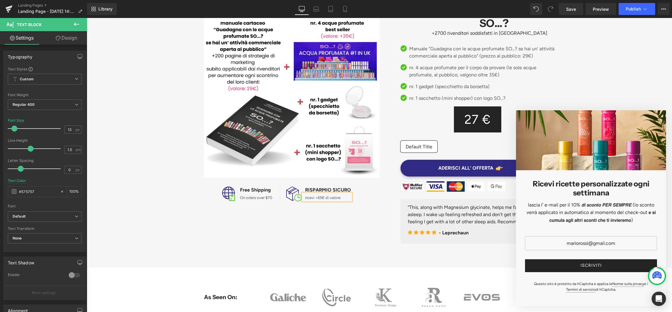
click at [334, 213] on div "Image Image Free Shipping Text Block On oders over $70 Text Block Icon List Ima…" at bounding box center [379, 120] width 360 height 253
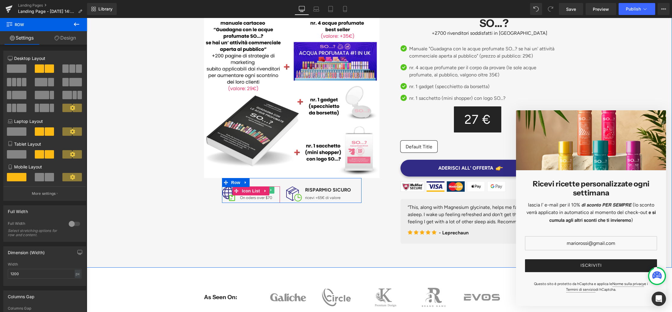
click at [271, 190] on icon at bounding box center [271, 190] width 1 height 2
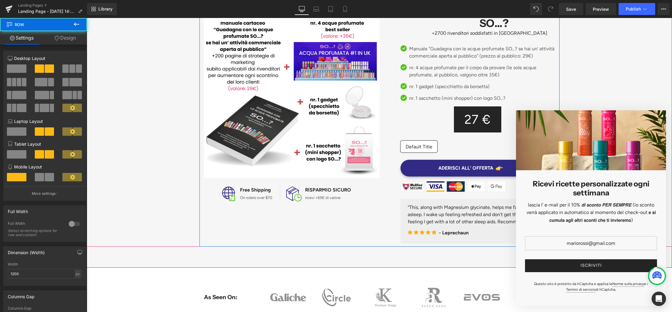
click at [267, 218] on div "Image Image Free Shipping Text Block On oders over $70 Text Block Icon List Ima…" at bounding box center [379, 120] width 360 height 253
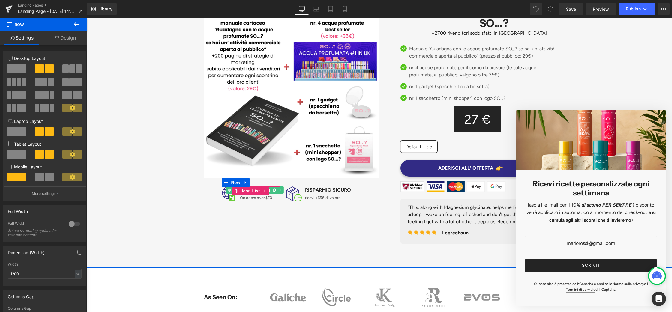
click at [270, 189] on link at bounding box center [268, 190] width 6 height 7
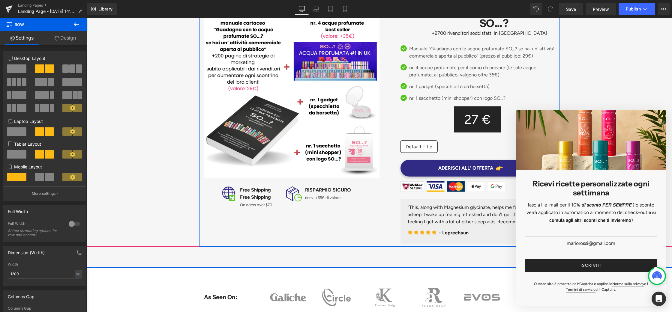
click at [275, 219] on div "Image Image Free Shipping Text Block Free Shipping Text Block On oders over $70…" at bounding box center [379, 120] width 360 height 253
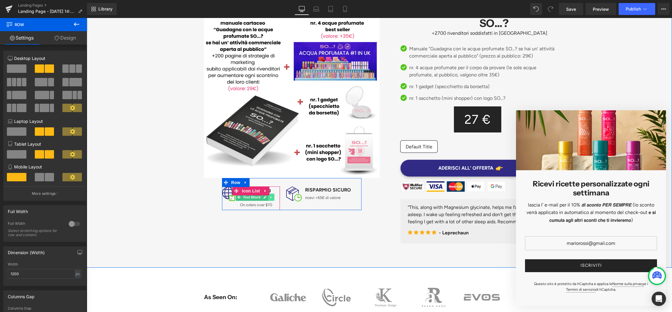
click at [272, 197] on icon at bounding box center [271, 198] width 3 height 4
click at [273, 197] on icon at bounding box center [274, 197] width 3 height 3
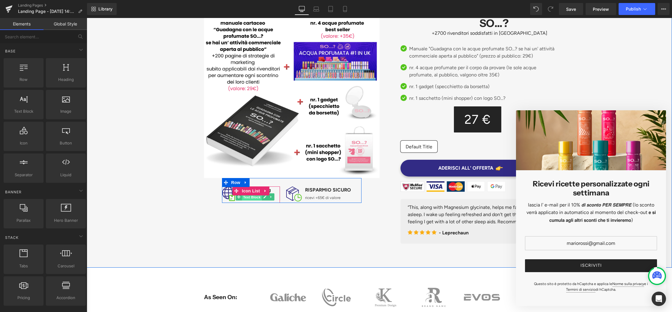
click at [260, 197] on span "Text Block" at bounding box center [252, 197] width 20 height 7
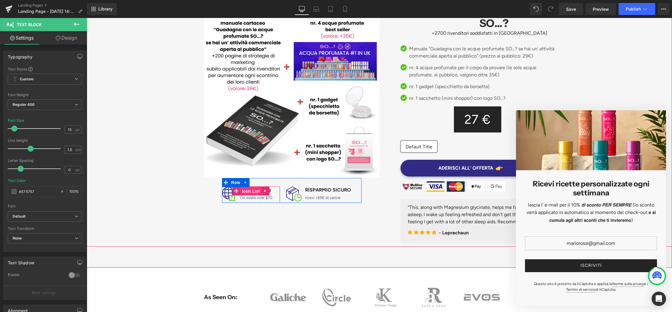
click at [250, 189] on span "Icon List" at bounding box center [250, 191] width 21 height 9
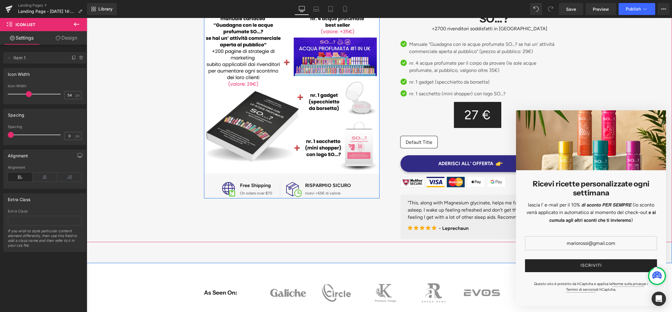
scroll to position [125, 0]
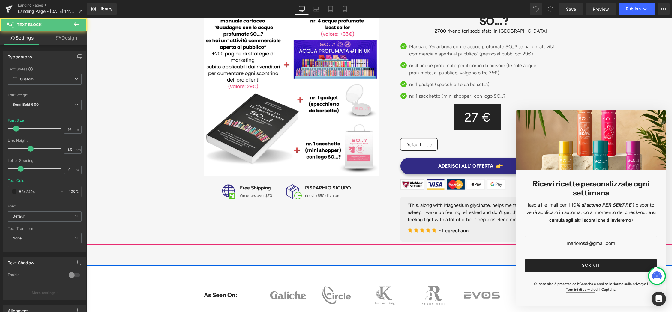
click at [245, 188] on div "Image Free Shipping Text Block On oders over $70 Text Block Icon List" at bounding box center [251, 192] width 58 height 16
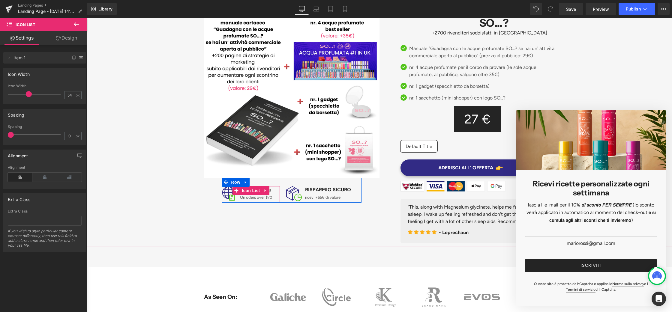
drag, startPoint x: 276, startPoint y: 187, endPoint x: 270, endPoint y: 187, distance: 6.3
click at [270, 187] on div "Image Free Shipping Text Block On oders over $70 Text Block Icon List" at bounding box center [251, 194] width 58 height 16
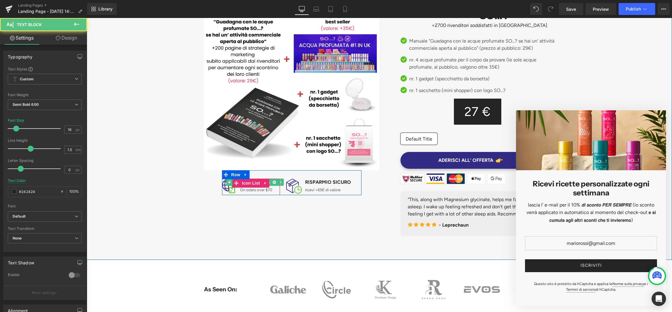
click at [270, 185] on div "Free Shipping Text Block On oders over $70 Text Block" at bounding box center [247, 186] width 50 height 14
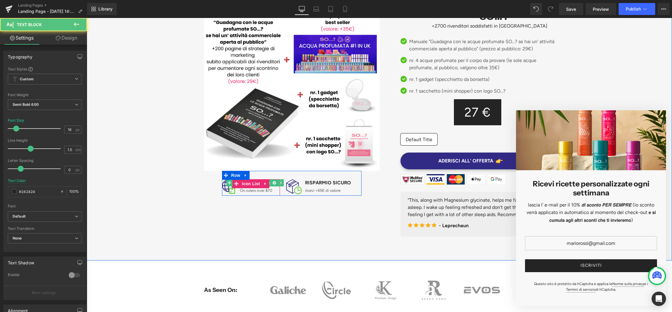
click at [270, 184] on div "Free Shipping Text Block" at bounding box center [255, 182] width 34 height 7
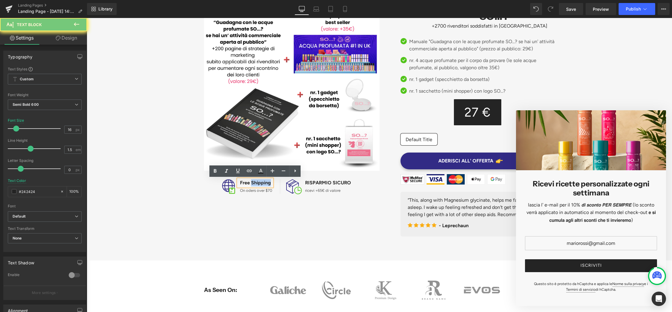
click at [270, 184] on p "Free Shipping" at bounding box center [256, 182] width 32 height 7
click at [270, 184] on p "Free Shipping" at bounding box center [256, 183] width 32 height 7
click at [270, 184] on p "Free Shipping" at bounding box center [256, 182] width 32 height 7
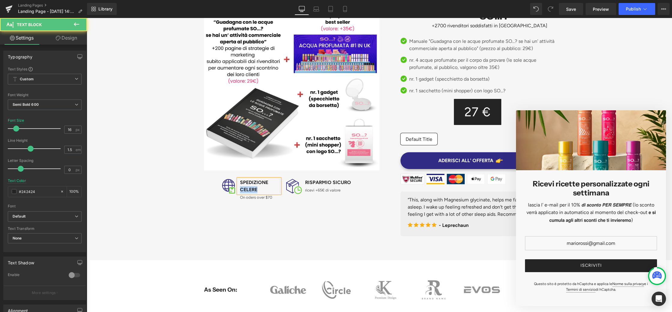
drag, startPoint x: 265, startPoint y: 188, endPoint x: 241, endPoint y: 188, distance: 23.7
click at [241, 188] on p "SPEDIZIONE CELERE" at bounding box center [260, 186] width 40 height 14
click at [279, 198] on div at bounding box center [278, 196] width 1 height 7
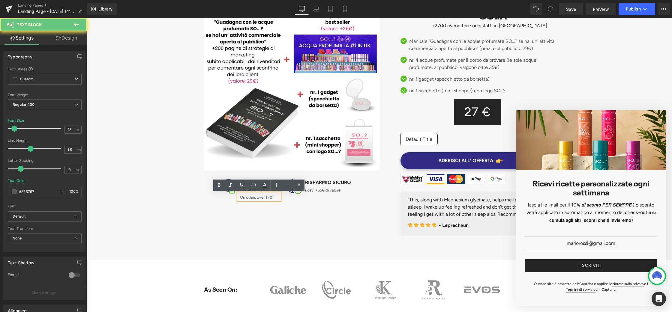
click at [279, 198] on p "On oders over $70" at bounding box center [260, 198] width 40 height 6
drag, startPoint x: 279, startPoint y: 198, endPoint x: 248, endPoint y: 197, distance: 31.2
click at [248, 197] on p "On oders over $70" at bounding box center [260, 198] width 40 height 6
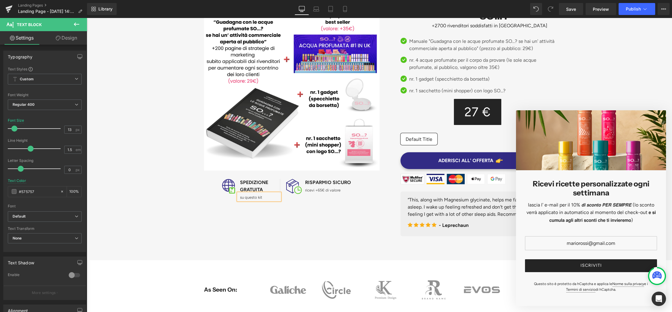
click at [329, 235] on div "Image Image SPEDIZIONE GRATUITA Text Block su questo kit Text Block Icon List I…" at bounding box center [379, 112] width 360 height 253
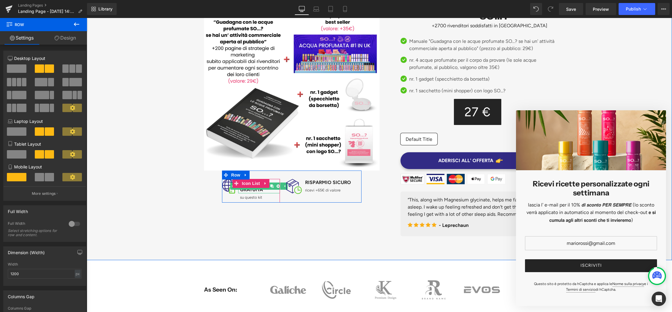
click at [254, 191] on p "SPEDIZIONE GRATUITA" at bounding box center [260, 186] width 40 height 14
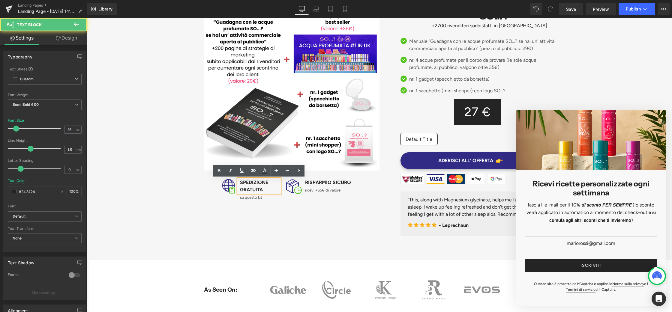
click at [266, 189] on p "SPEDIZIONE GRATUITA" at bounding box center [260, 186] width 40 height 14
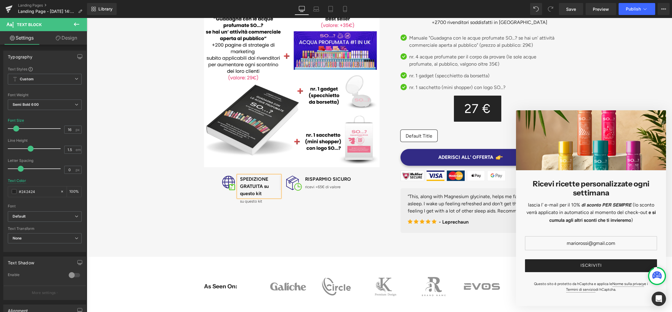
scroll to position [133, 0]
click at [265, 202] on div "su questo kit Text Block" at bounding box center [259, 201] width 42 height 7
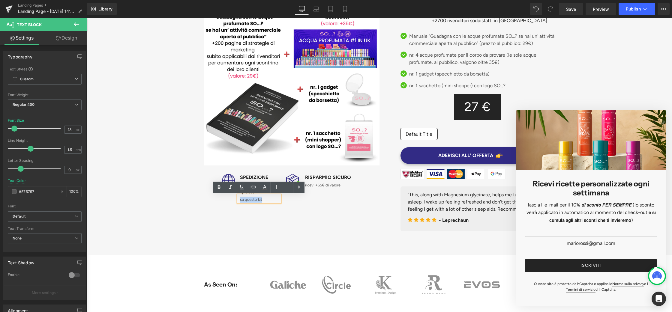
drag, startPoint x: 265, startPoint y: 202, endPoint x: 235, endPoint y: 202, distance: 29.1
click at [235, 202] on div "SPEDIZIONE GRATUITA su questo kit Text Block su questo kit Text Block" at bounding box center [251, 188] width 58 height 29
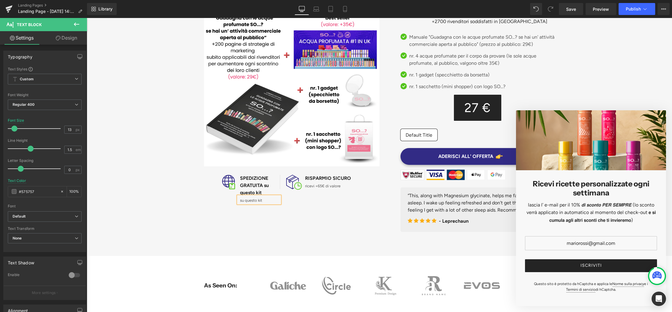
click at [262, 201] on p "su questo kit" at bounding box center [260, 201] width 40 height 6
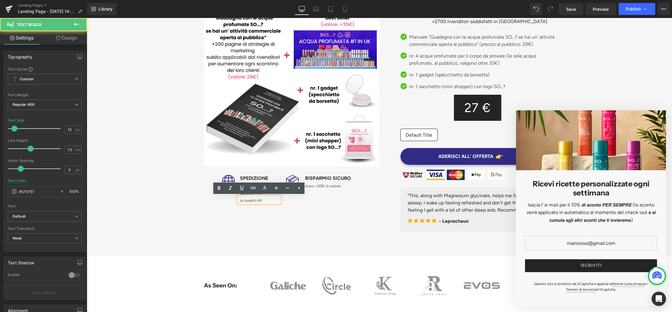
click at [262, 201] on p "su questo kit" at bounding box center [260, 201] width 40 height 6
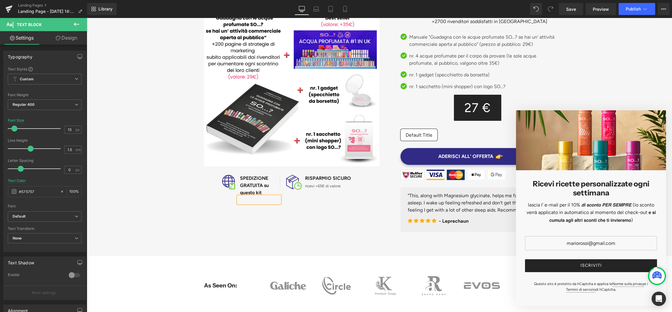
click at [312, 217] on div "Image Image SPEDIZIONE GRATUITA su questo kit Text Block Text Block Icon List I…" at bounding box center [379, 108] width 360 height 253
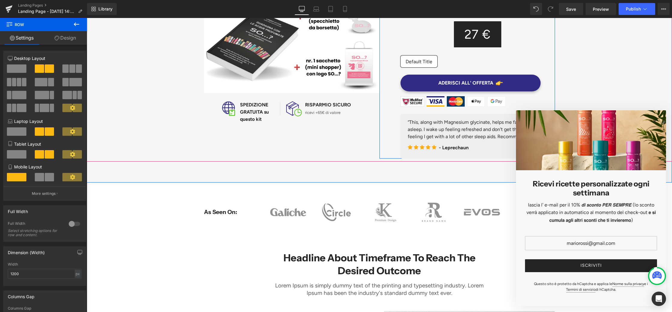
scroll to position [215, 0]
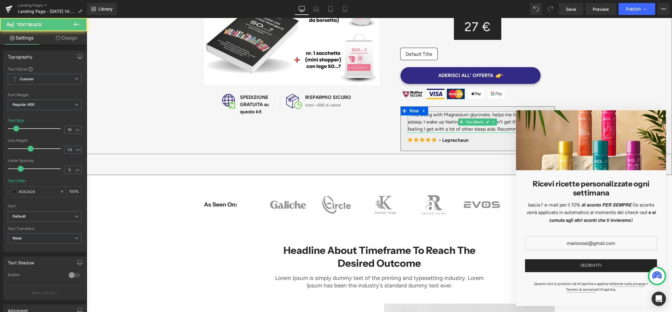
click at [444, 122] on p "“This, along with Magnesium glycinate, helps me fall and stay asleep. I wake up…" at bounding box center [478, 122] width 140 height 22
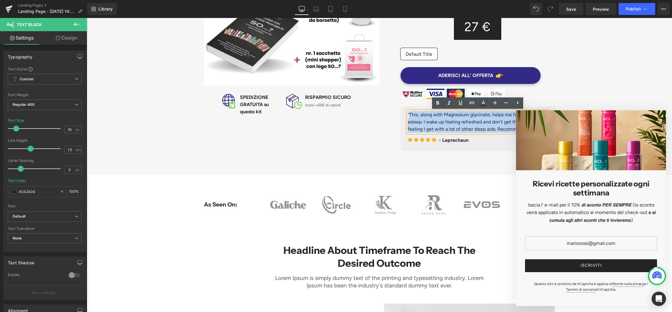
drag, startPoint x: 409, startPoint y: 113, endPoint x: 514, endPoint y: 126, distance: 104.9
click at [514, 126] on p "“This, along with Magnesium glycinate, helps me fall and stay asleep. I wake up…" at bounding box center [478, 122] width 140 height 22
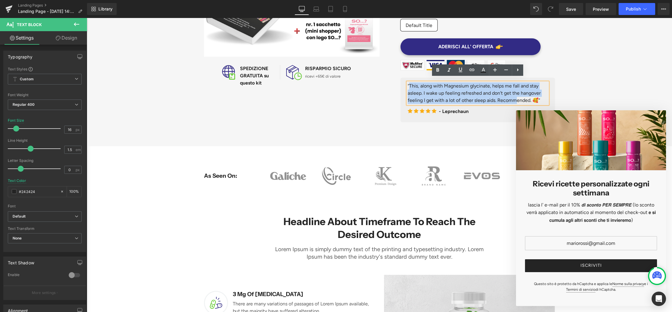
scroll to position [248, 0]
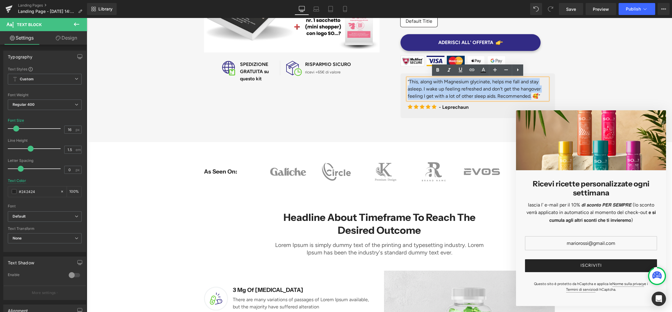
drag, startPoint x: 530, startPoint y: 97, endPoint x: 410, endPoint y: 82, distance: 120.3
click at [410, 82] on p "“This, along with Magnesium glycinate, helps me fall and stay asleep. I wake up…" at bounding box center [478, 89] width 140 height 22
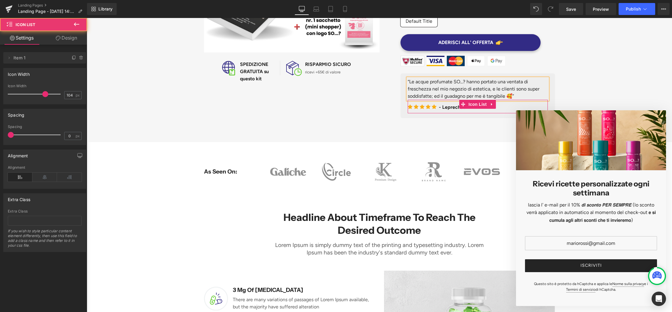
click at [478, 110] on div "Icon Icon Icon Icon Icon Icon List Hoz - [GEOGRAPHIC_DATA] Text Block" at bounding box center [478, 109] width 140 height 10
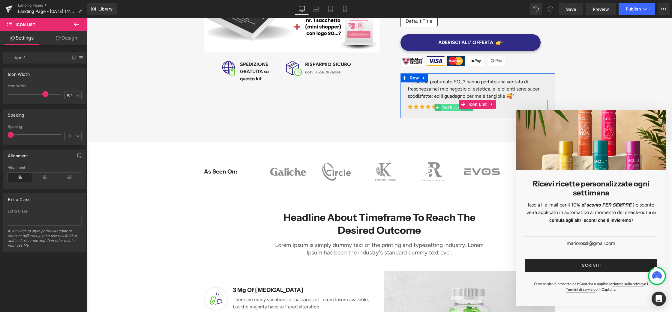
click at [451, 108] on span "Text Block" at bounding box center [451, 107] width 20 height 7
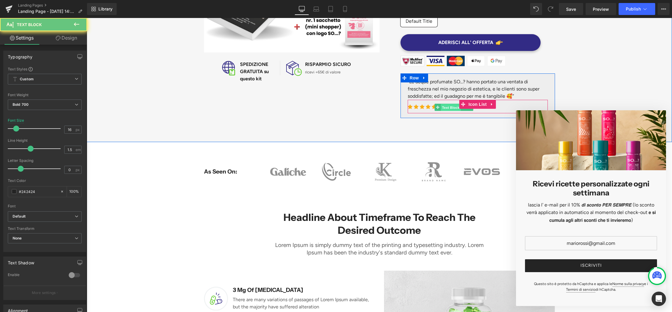
click at [451, 108] on span "Text Block" at bounding box center [451, 107] width 20 height 7
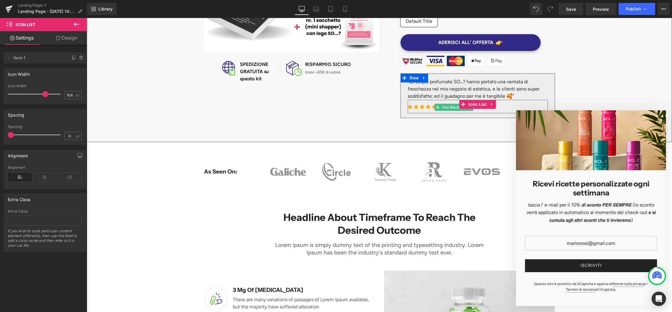
drag, startPoint x: 454, startPoint y: 102, endPoint x: 452, endPoint y: 106, distance: 4.8
click at [452, 106] on div "Icon Icon Icon Icon Icon Icon List Hoz - [GEOGRAPHIC_DATA] Text Block Icon List" at bounding box center [478, 106] width 140 height 13
click at [468, 109] on div "- Leprechaun Text Block" at bounding box center [454, 107] width 30 height 7
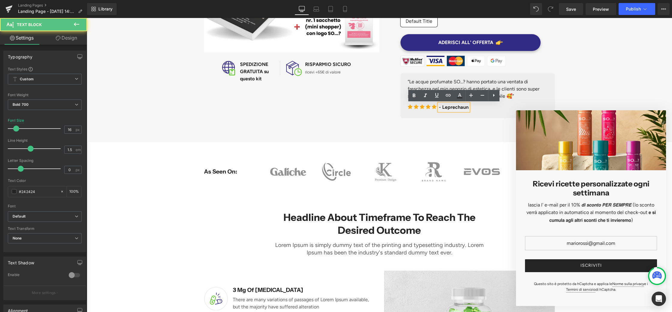
click at [455, 108] on p "- Leprechaun" at bounding box center [454, 107] width 30 height 7
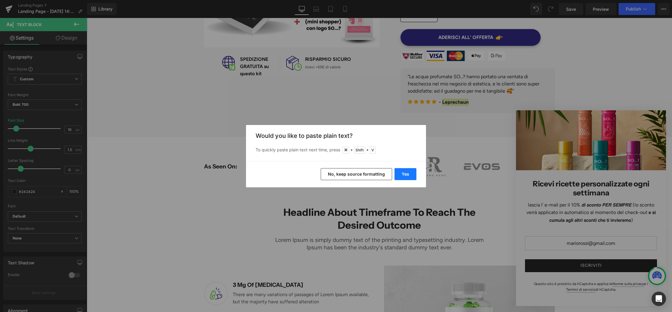
click at [410, 172] on button "Yes" at bounding box center [405, 174] width 22 height 12
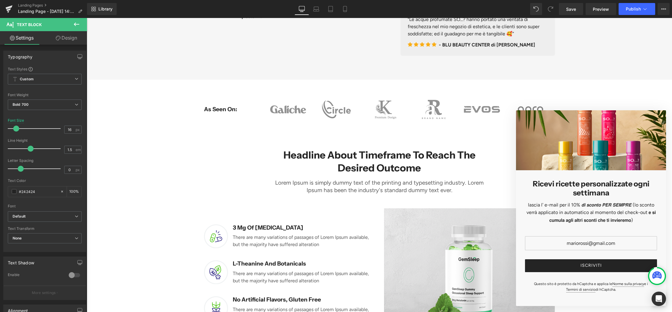
scroll to position [313, 0]
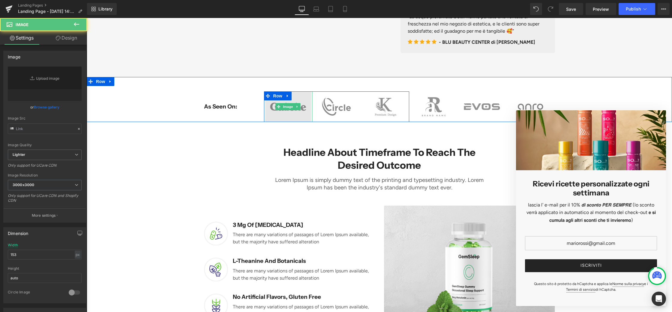
click at [266, 106] on img at bounding box center [288, 106] width 46 height 31
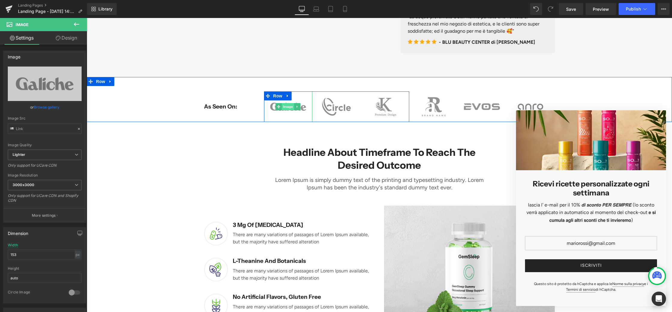
click at [292, 105] on span "Image" at bounding box center [288, 106] width 13 height 7
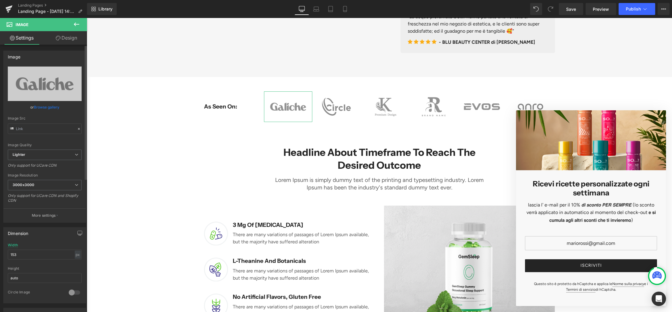
click at [45, 108] on link "Browse gallery" at bounding box center [46, 107] width 25 height 10
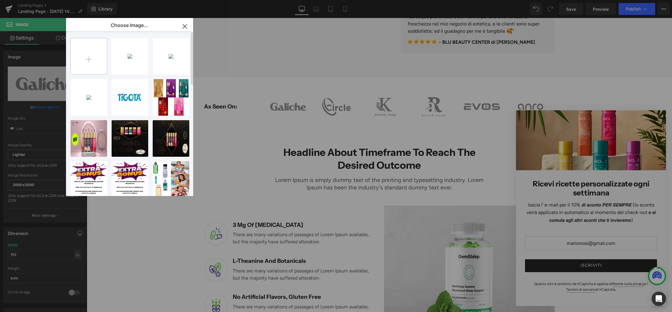
type input "C:\fakepath\douglasprofumerie.jpg"
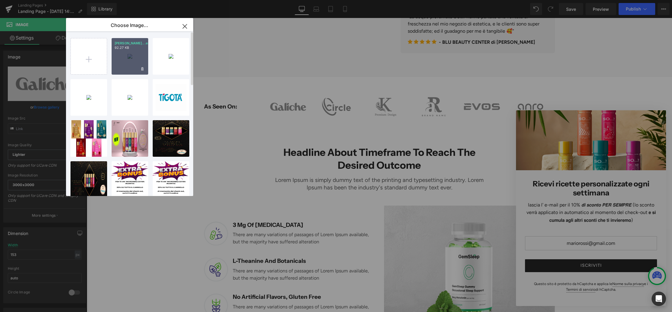
click at [135, 55] on div "[PERSON_NAME]...erie.jpg 92.27 KB" at bounding box center [130, 56] width 37 height 37
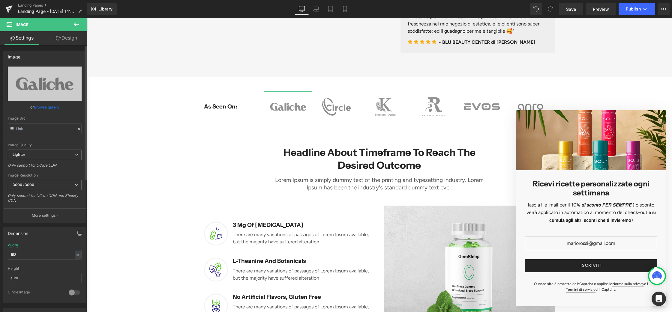
click at [49, 106] on link "Browse gallery" at bounding box center [46, 107] width 25 height 10
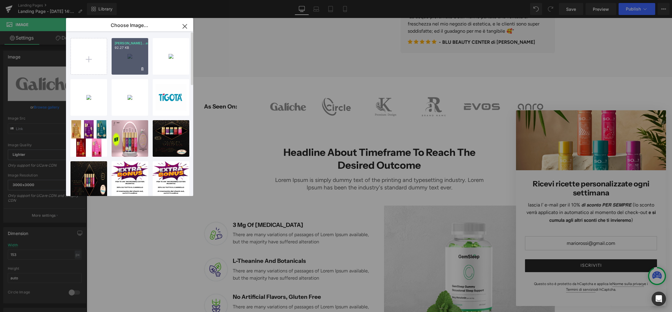
click at [119, 52] on div "[PERSON_NAME]...erie.jpg 92.27 KB" at bounding box center [130, 56] width 37 height 37
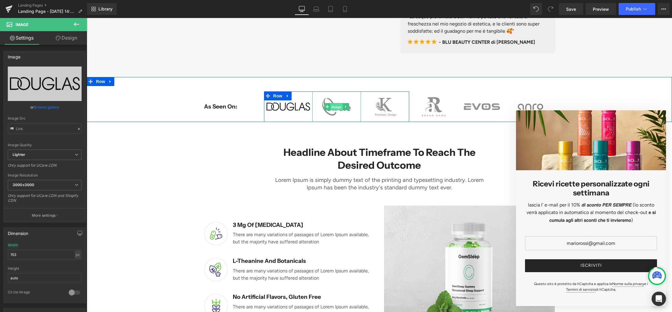
click at [331, 110] on span "Image" at bounding box center [336, 106] width 13 height 7
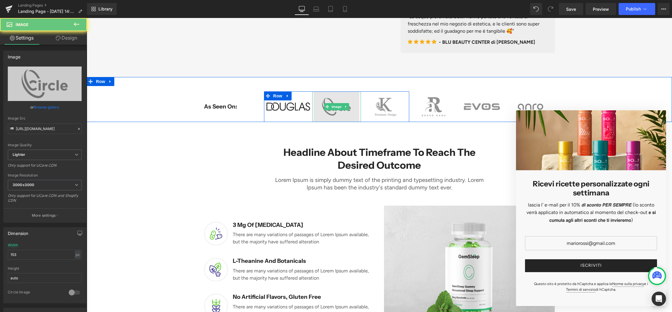
click at [342, 112] on img at bounding box center [336, 106] width 46 height 31
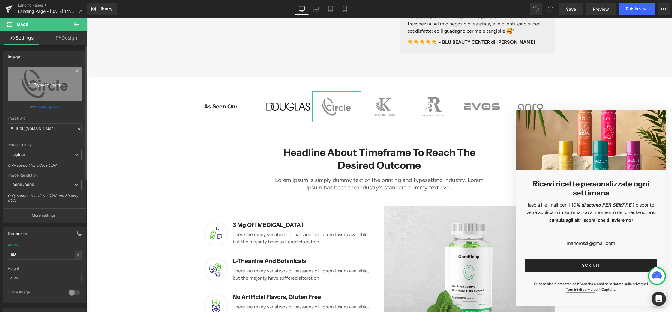
click at [43, 89] on link "Replace Image" at bounding box center [45, 84] width 74 height 34
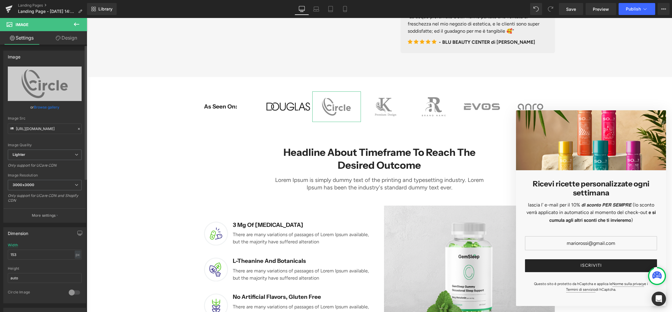
click at [43, 108] on link "Browse gallery" at bounding box center [46, 107] width 25 height 10
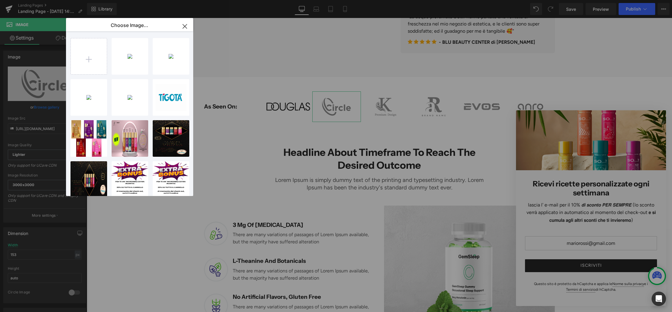
scroll to position [0, 0]
click at [169, 53] on div "griffep...eria.png 19.13 KB" at bounding box center [171, 56] width 37 height 37
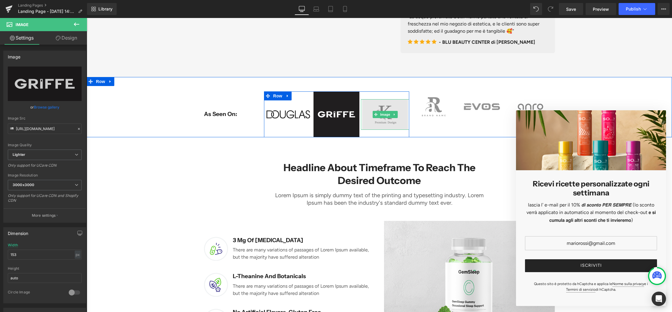
scroll to position [313, 0]
click at [398, 123] on img at bounding box center [385, 114] width 46 height 31
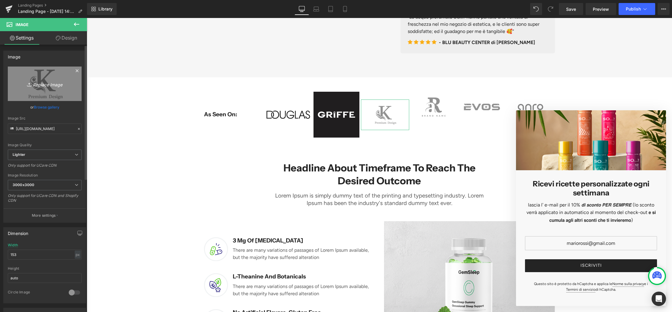
click at [51, 86] on icon "Replace Image" at bounding box center [45, 83] width 48 height 7
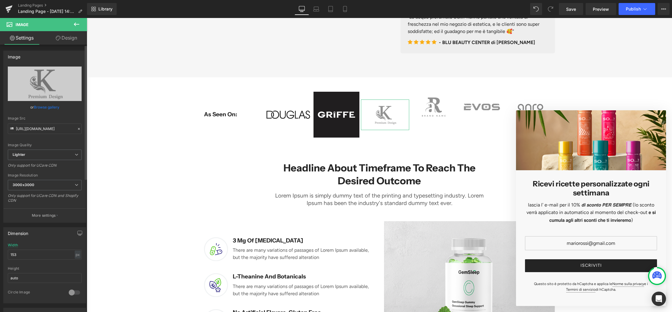
click at [43, 107] on link "Browse gallery" at bounding box center [46, 107] width 25 height 10
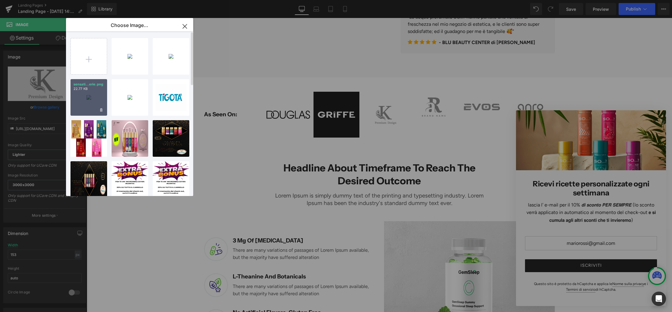
click at [93, 105] on div "sensati...erie.png 22.77 KB" at bounding box center [88, 97] width 37 height 37
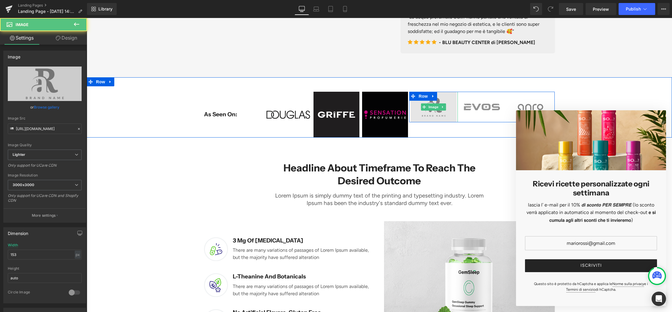
click at [432, 118] on img at bounding box center [434, 107] width 46 height 31
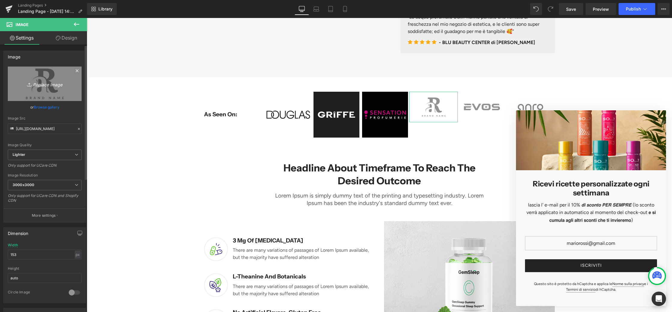
click at [44, 94] on link "Replace Image" at bounding box center [45, 84] width 74 height 34
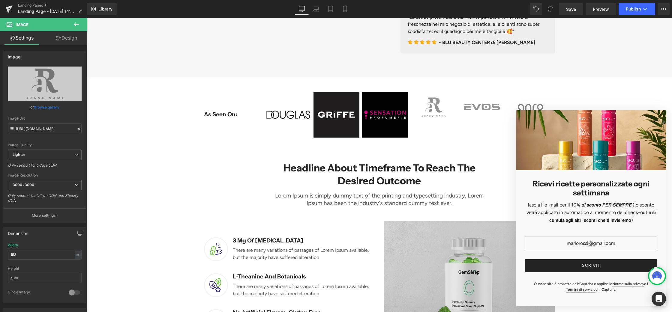
type input "C:\fakepath\download (1).png"
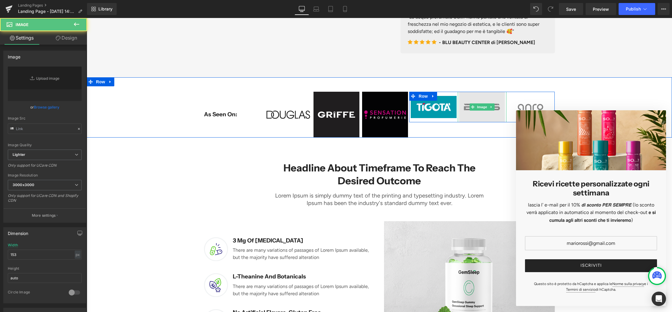
click at [484, 115] on img at bounding box center [482, 107] width 46 height 31
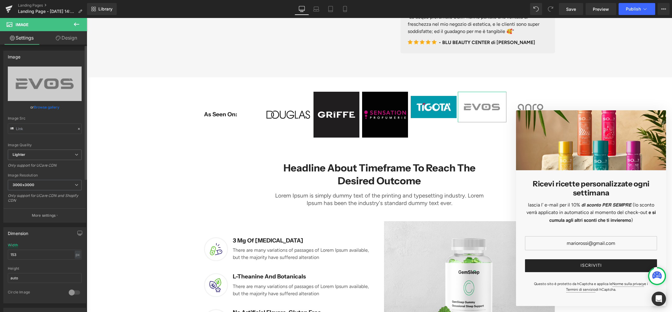
click at [49, 108] on link "Browse gallery" at bounding box center [46, 107] width 25 height 10
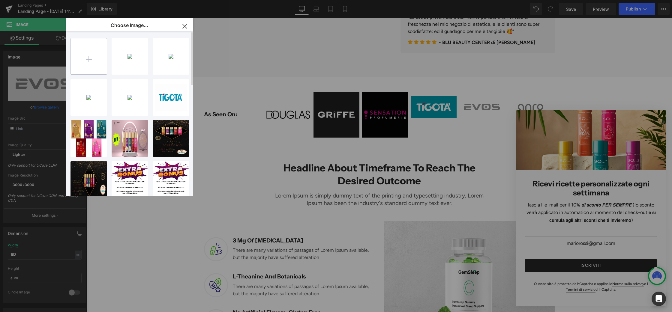
click at [85, 63] on input "file" at bounding box center [89, 56] width 36 height 36
type input "C:\fakepath\cropped-logo-ethos-profumerie.png"
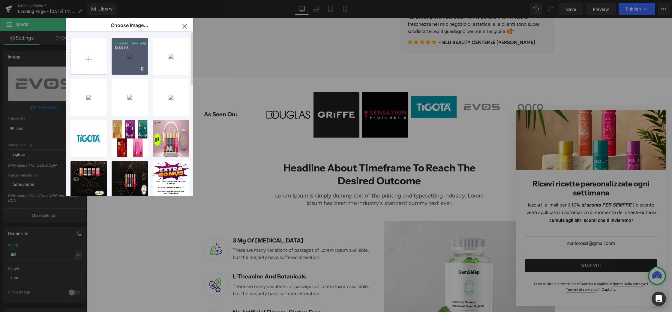
click at [129, 58] on div "cropped...erie.png 10.54 KB" at bounding box center [130, 56] width 37 height 37
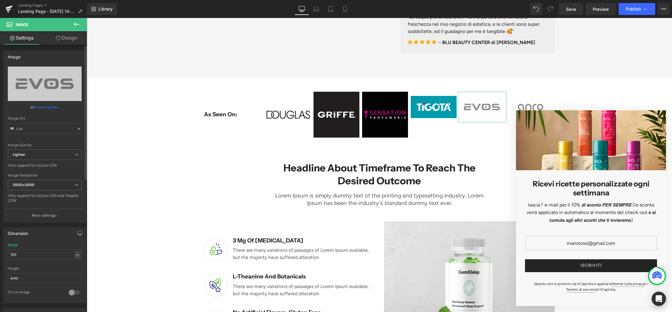
click at [42, 106] on link "Browse gallery" at bounding box center [46, 107] width 25 height 10
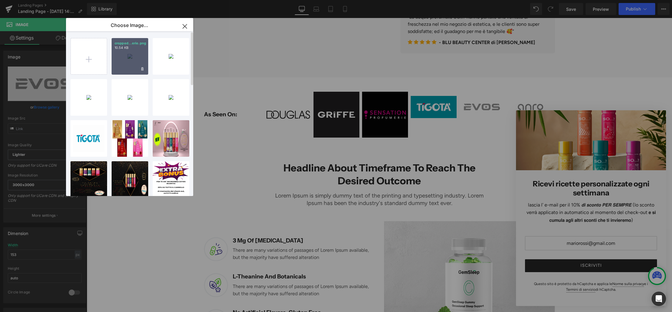
click at [139, 61] on div "cropped...erie.png 10.54 KB" at bounding box center [130, 56] width 37 height 37
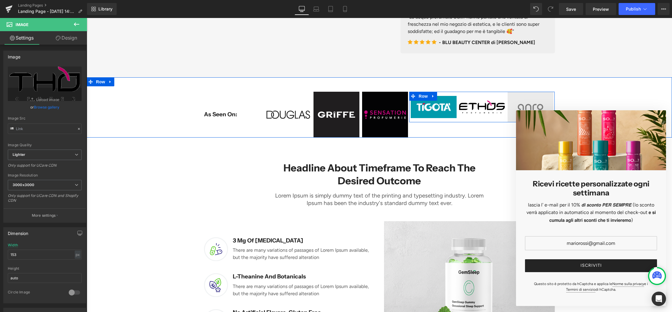
scroll to position [315, 0]
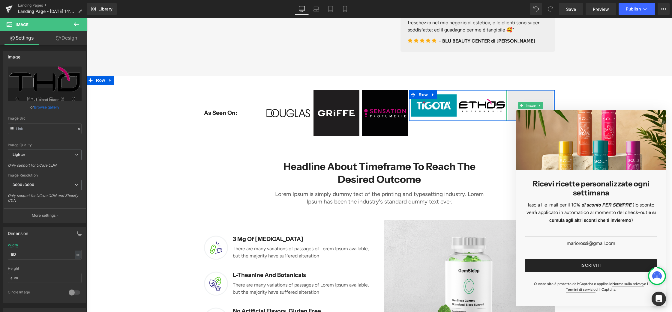
click at [519, 96] on img at bounding box center [531, 105] width 46 height 31
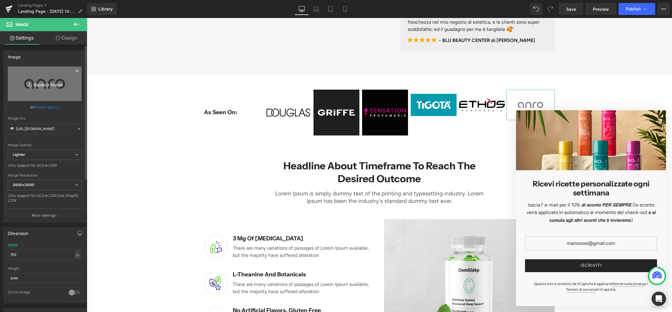
click at [29, 75] on link "Replace Image" at bounding box center [45, 84] width 74 height 34
type input "C:\fakepath\logo [PERSON_NAME].png"
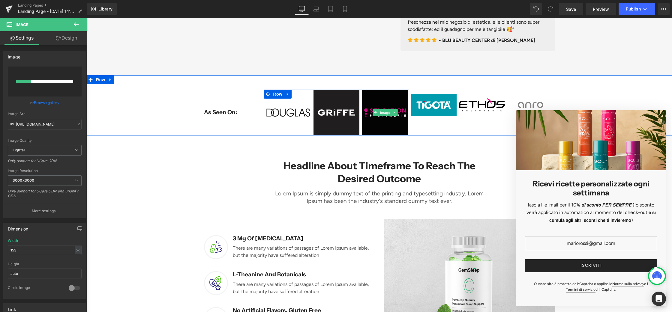
scroll to position [315, 0]
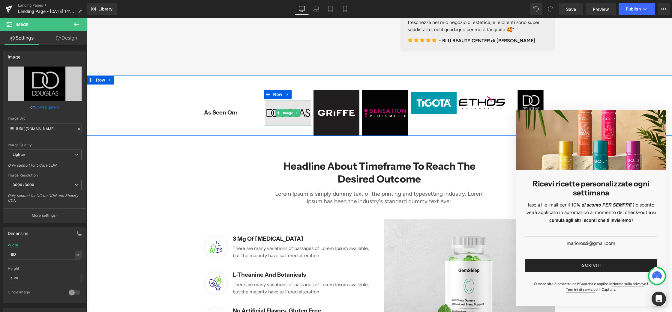
click at [294, 102] on img at bounding box center [288, 113] width 46 height 26
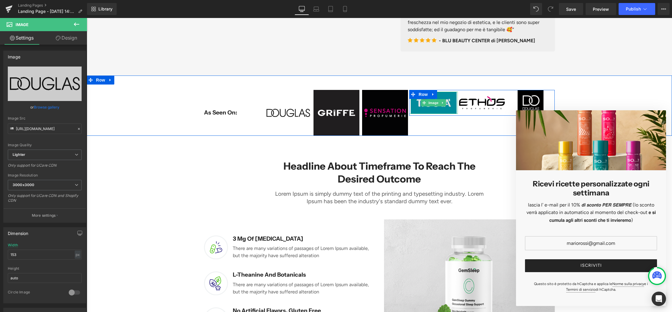
click at [451, 100] on img at bounding box center [434, 103] width 46 height 22
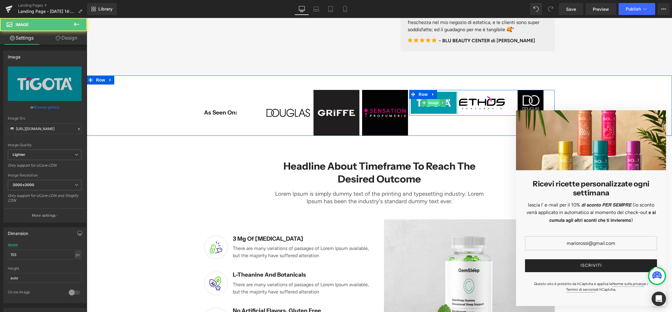
click at [430, 100] on span "Image" at bounding box center [433, 102] width 13 height 7
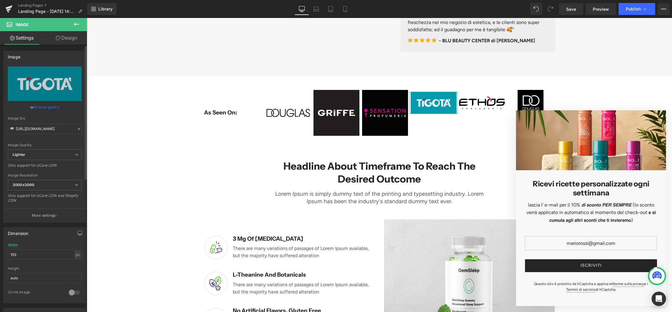
click at [38, 108] on link "Browse gallery" at bounding box center [46, 107] width 25 height 10
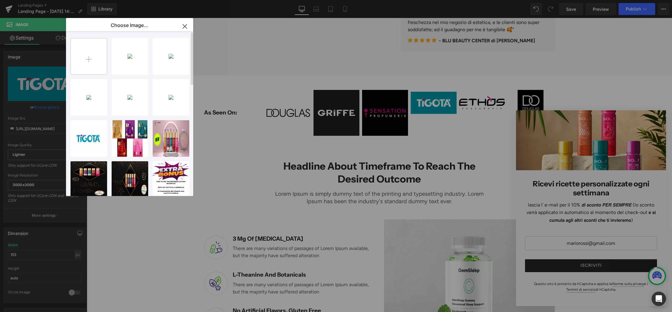
click at [88, 59] on input "file" at bounding box center [89, 56] width 36 height 36
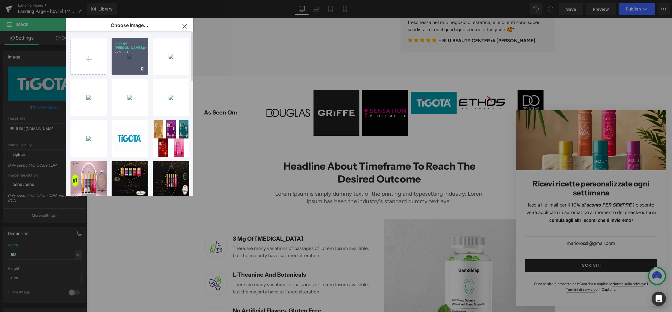
click at [124, 58] on div "logo ga...[PERSON_NAME].png 27.16 KB" at bounding box center [130, 56] width 37 height 37
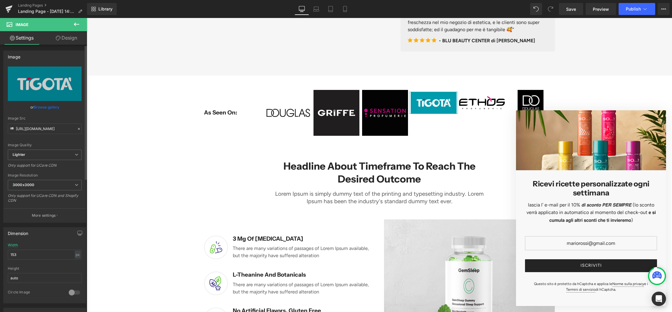
click at [49, 106] on link "Browse gallery" at bounding box center [46, 107] width 25 height 10
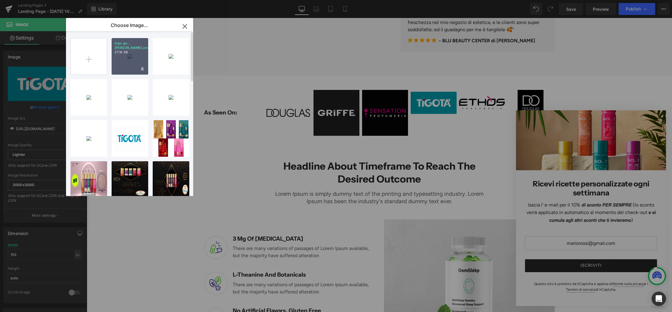
click at [128, 54] on div "logo ga...[PERSON_NAME].png 27.16 KB" at bounding box center [130, 56] width 37 height 37
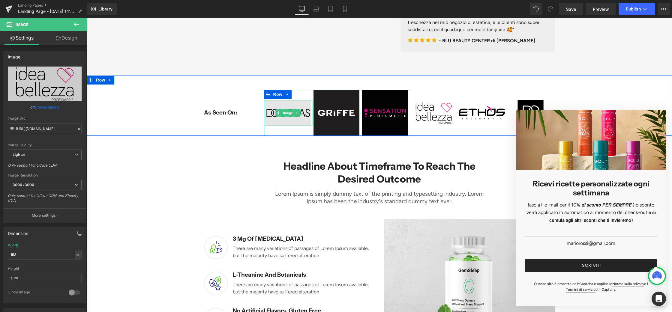
click at [286, 118] on img at bounding box center [288, 113] width 46 height 26
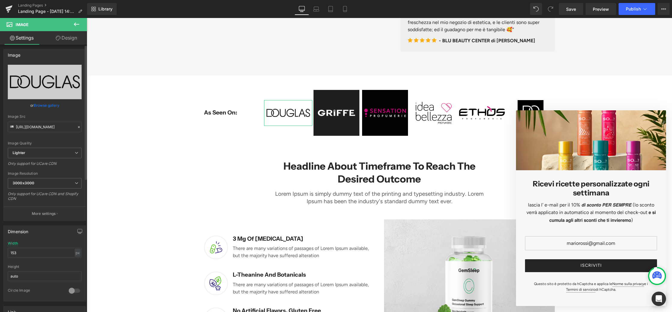
click at [49, 107] on link "Browse gallery" at bounding box center [46, 105] width 25 height 10
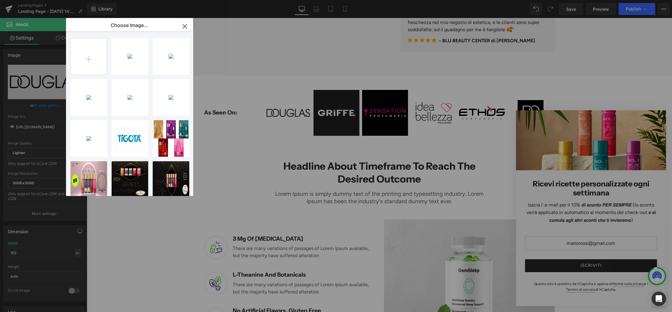
scroll to position [2, 0]
click at [89, 54] on input "file" at bounding box center [89, 56] width 36 height 36
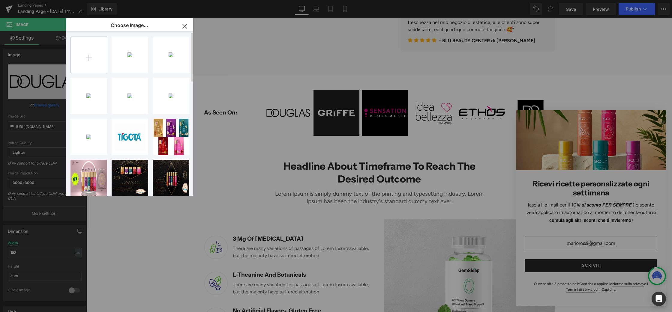
type input "C:\fakepath\naima.png"
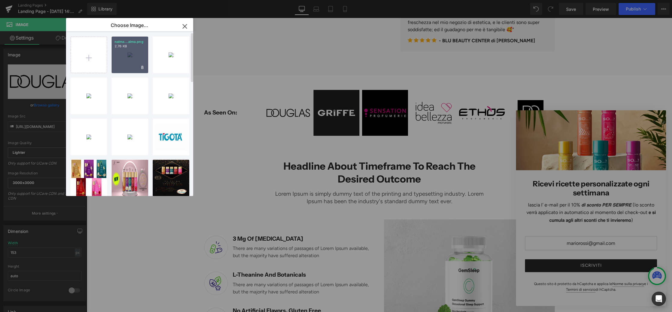
scroll to position [0, 0]
click at [121, 53] on div "naima...aima.png 2.76 KB" at bounding box center [130, 55] width 37 height 37
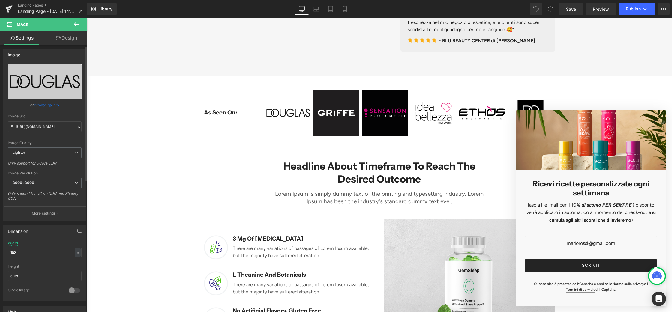
click at [52, 106] on link "Browse gallery" at bounding box center [46, 105] width 25 height 10
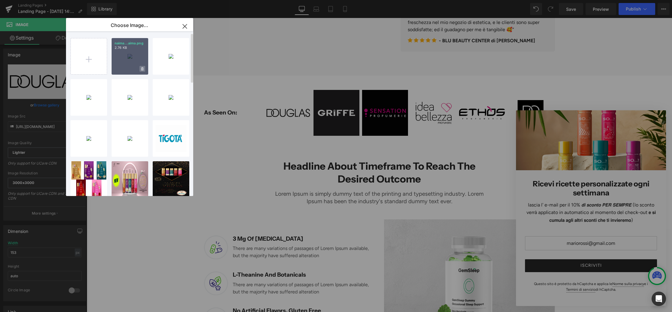
click at [140, 66] on span at bounding box center [142, 69] width 6 height 6
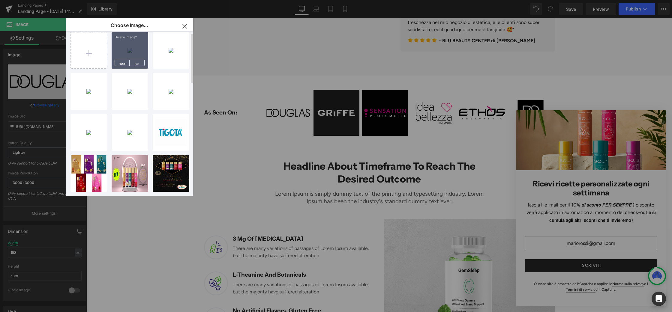
click at [139, 46] on div "Delete image? Yes No" at bounding box center [130, 50] width 37 height 37
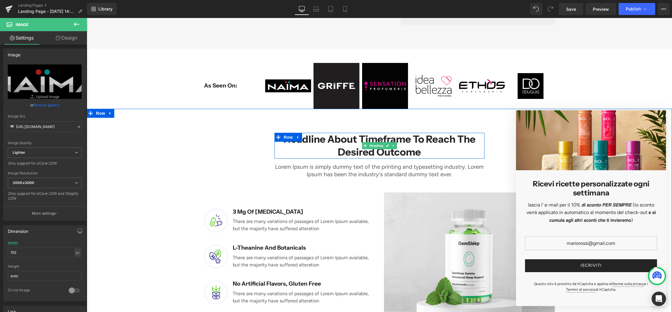
scroll to position [346, 0]
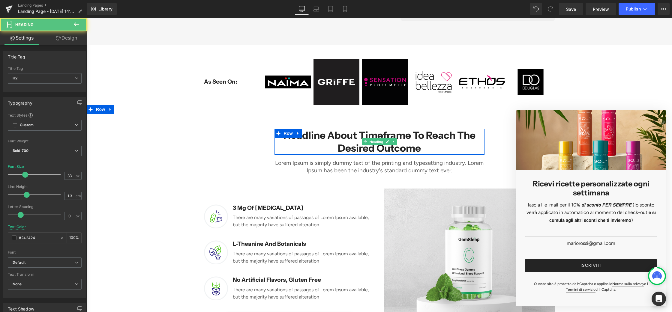
click at [357, 142] on h2 "Headline About Timeframe To Reach The Desired Outcome" at bounding box center [379, 142] width 210 height 26
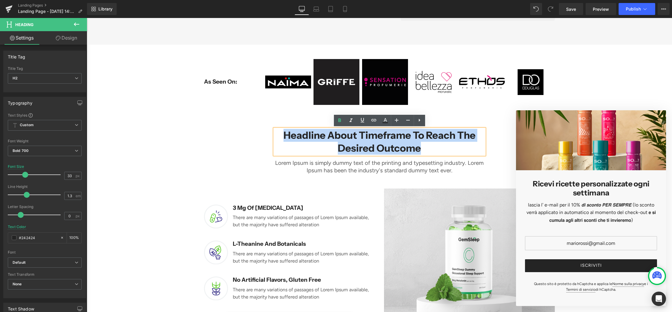
drag, startPoint x: 282, startPoint y: 136, endPoint x: 444, endPoint y: 151, distance: 162.1
click at [444, 151] on h2 "Headline About Timeframe To Reach The Desired Outcome" at bounding box center [379, 142] width 210 height 26
copy h2 "Headline About Timeframe To Reach The Desired Outcome"
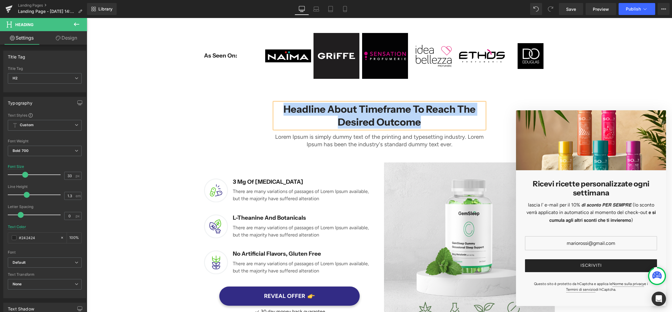
scroll to position [361, 0]
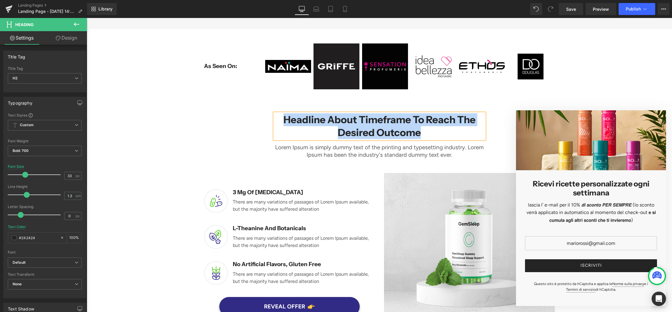
click at [321, 119] on h2 "Headline About Timeframe To Reach The Desired Outcome" at bounding box center [379, 126] width 210 height 26
drag, startPoint x: 283, startPoint y: 120, endPoint x: 435, endPoint y: 129, distance: 152.1
click at [435, 129] on h2 "Headline About Timeframe To Reach The Desired Outcome" at bounding box center [379, 126] width 210 height 26
paste div
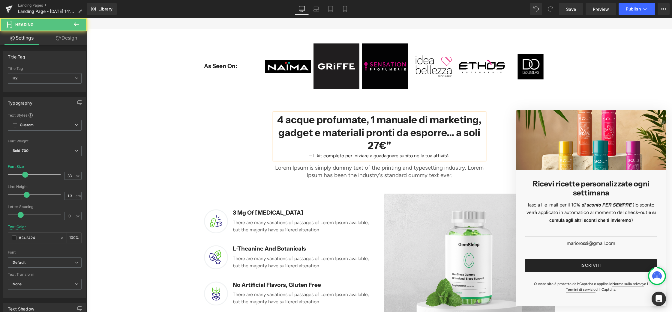
click at [458, 132] on h2 "4 acque profumate, 1 manuale di marketing, gadget e materiali pronti da esporre…" at bounding box center [379, 132] width 210 height 39
click at [312, 156] on div "– Il kit completo per iniziare a guadagnare subito nella tua attività." at bounding box center [379, 156] width 210 height 8
click at [352, 155] on div "Il kit completo per iniziare a guadagnare subito nella tua attività." at bounding box center [379, 156] width 210 height 8
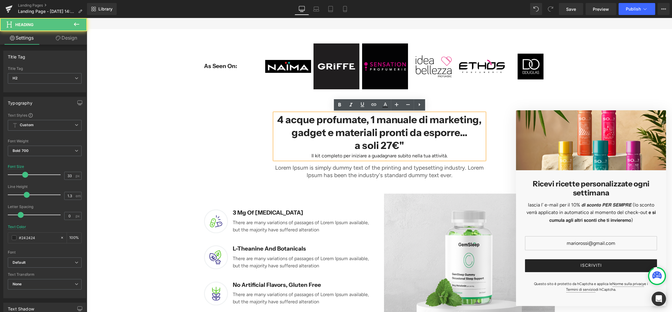
click at [364, 119] on h2 "4 acque profumate, 1 manuale di marketing, gadget e materiali pronti da esporre…" at bounding box center [379, 126] width 210 height 26
click at [372, 133] on h2 "4 acque profumate, 1 manuale di marketing, gadget e materiali pronti da esporre…" at bounding box center [379, 126] width 210 height 26
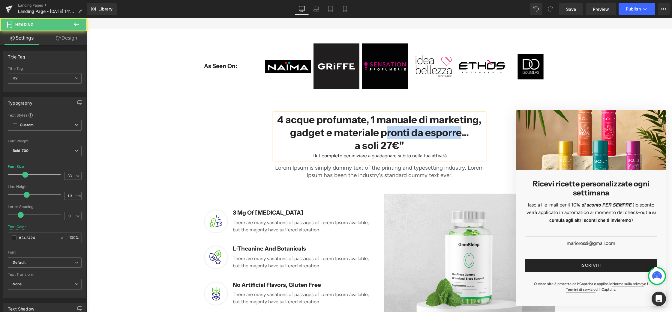
drag, startPoint x: 459, startPoint y: 133, endPoint x: 384, endPoint y: 131, distance: 75.3
click at [384, 131] on h2 "4 acque profumate, 1 manuale di marketing, gadget e materiale pronti da esporre…" at bounding box center [379, 126] width 210 height 26
click at [409, 145] on h2 "a soli 27€"" at bounding box center [379, 145] width 210 height 13
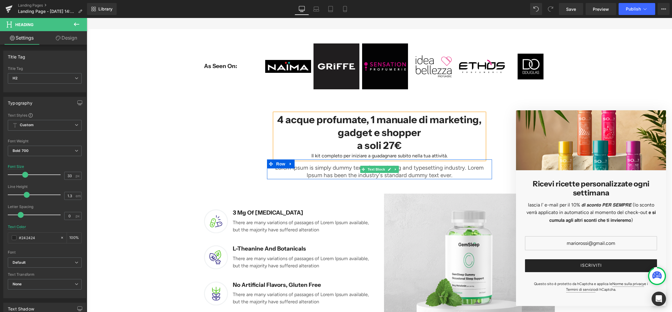
click at [310, 171] on p "Lorem Ipsum is simply dummy text of the printing and typesetting industry. Lore…" at bounding box center [379, 171] width 225 height 15
